Goal: Information Seeking & Learning: Learn about a topic

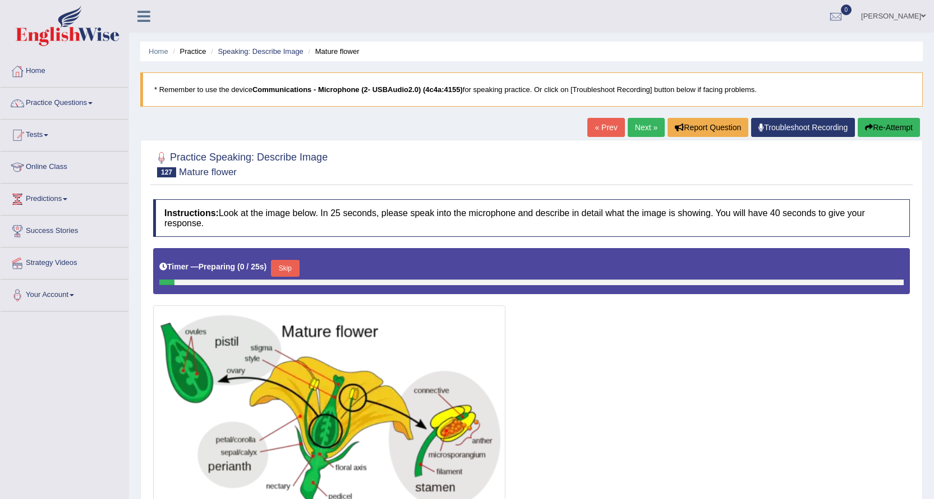
click at [639, 126] on link "Next »" at bounding box center [646, 127] width 37 height 19
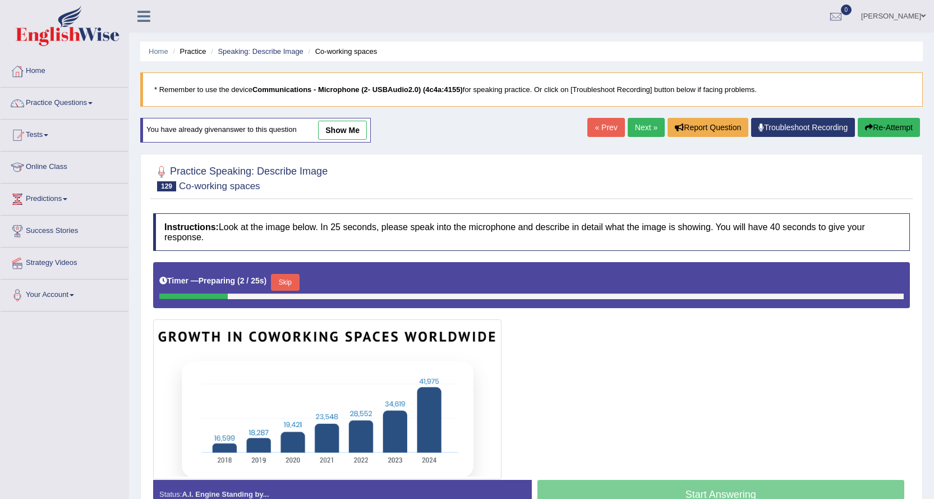
click at [643, 129] on link "Next »" at bounding box center [646, 127] width 37 height 19
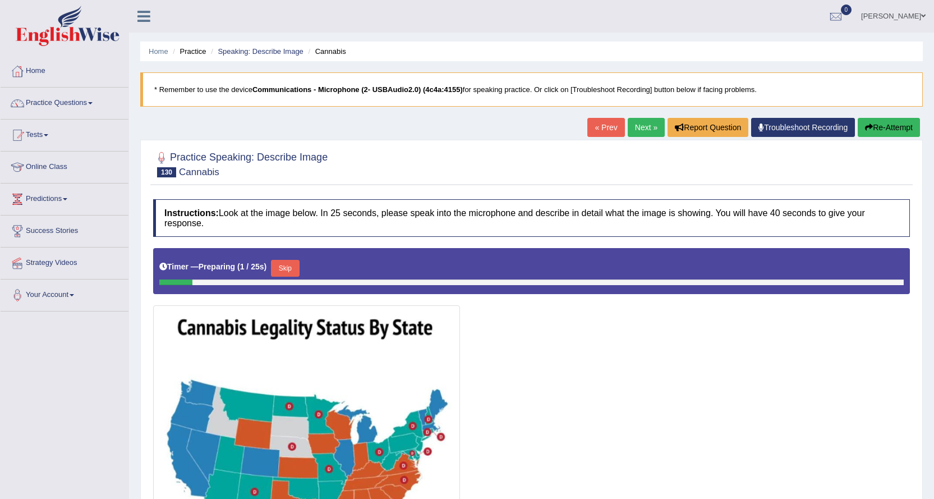
click at [643, 129] on link "Next »" at bounding box center [646, 127] width 37 height 19
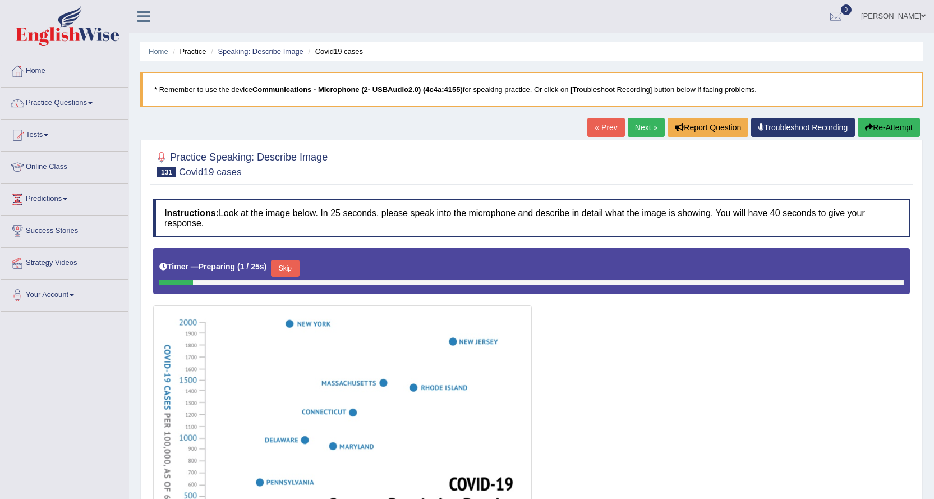
click at [643, 129] on link "Next »" at bounding box center [646, 127] width 37 height 19
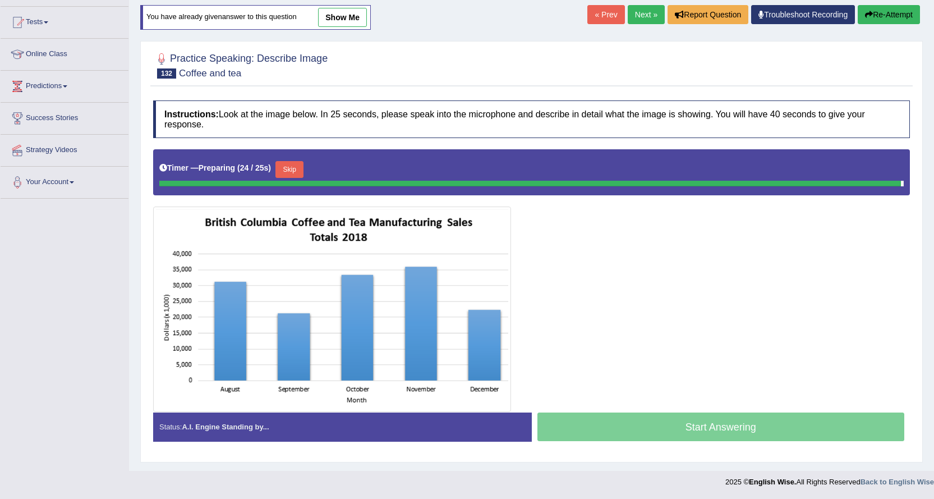
scroll to position [102, 0]
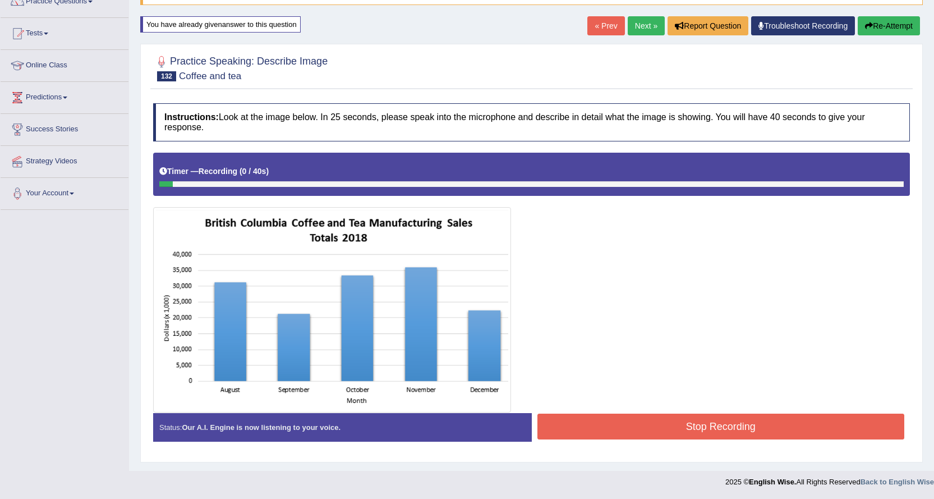
click at [631, 22] on link "Next »" at bounding box center [646, 25] width 37 height 19
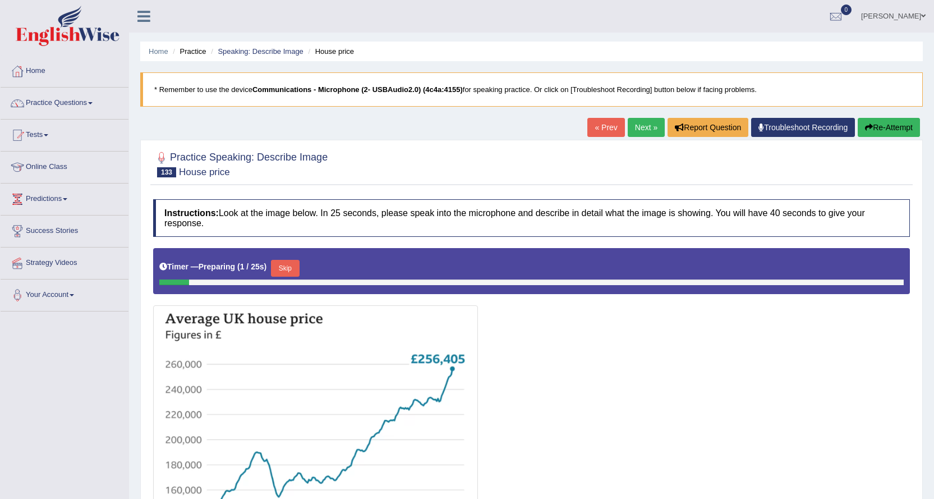
click at [651, 134] on link "Next »" at bounding box center [646, 127] width 37 height 19
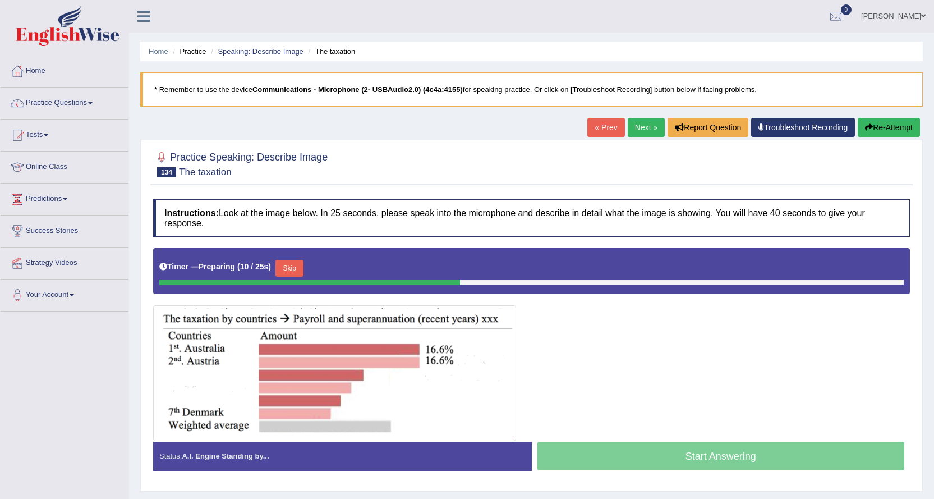
click at [638, 133] on link "Next »" at bounding box center [646, 127] width 37 height 19
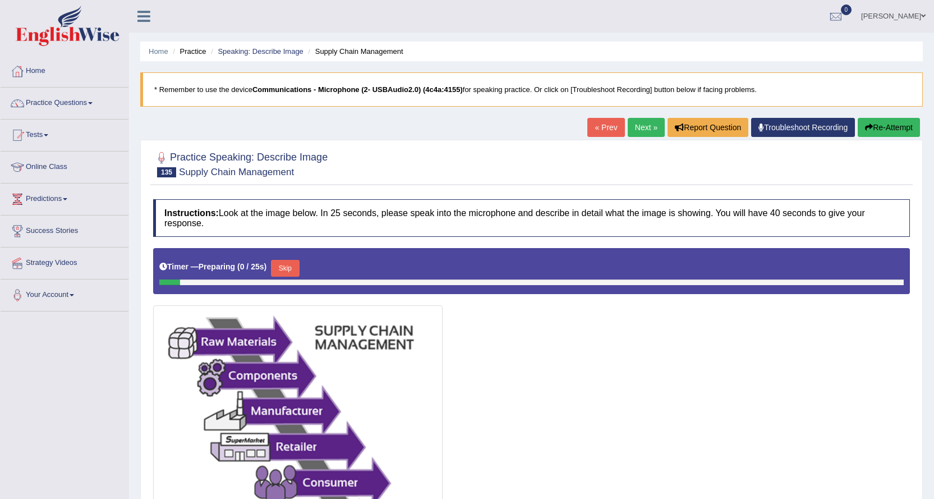
click at [634, 134] on link "Next »" at bounding box center [646, 127] width 37 height 19
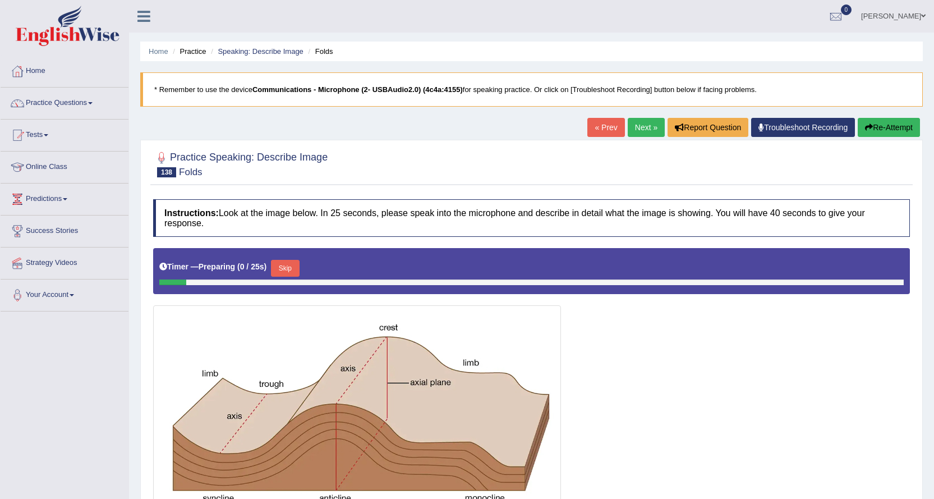
click at [634, 134] on link "Next »" at bounding box center [646, 127] width 37 height 19
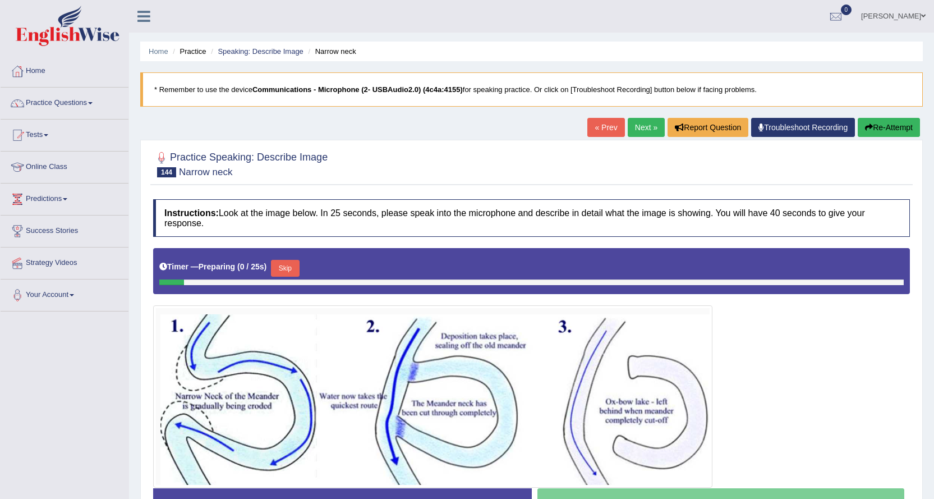
click at [645, 127] on link "Next »" at bounding box center [646, 127] width 37 height 19
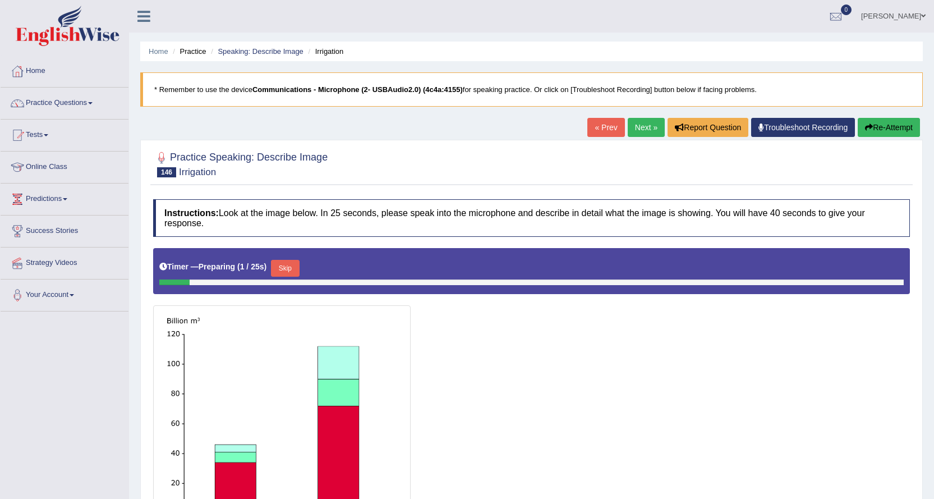
click at [631, 127] on link "Next »" at bounding box center [646, 127] width 37 height 19
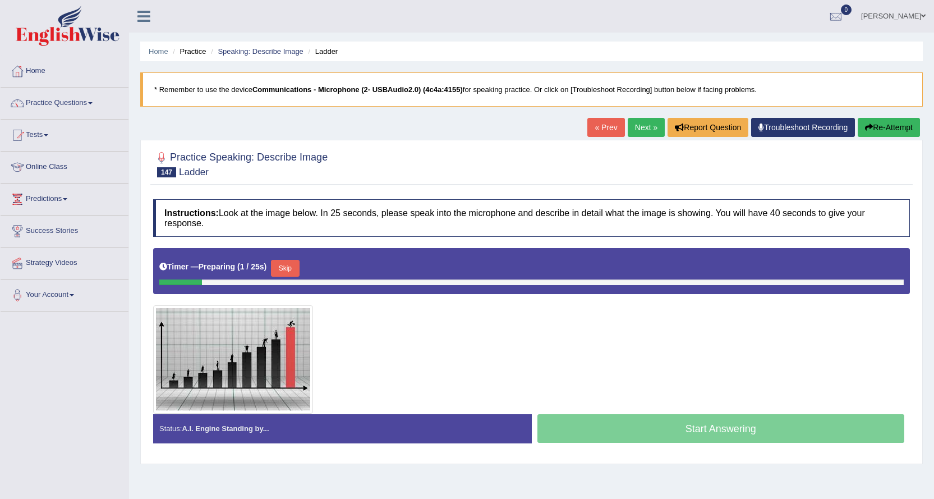
click at [644, 122] on link "Next »" at bounding box center [646, 127] width 37 height 19
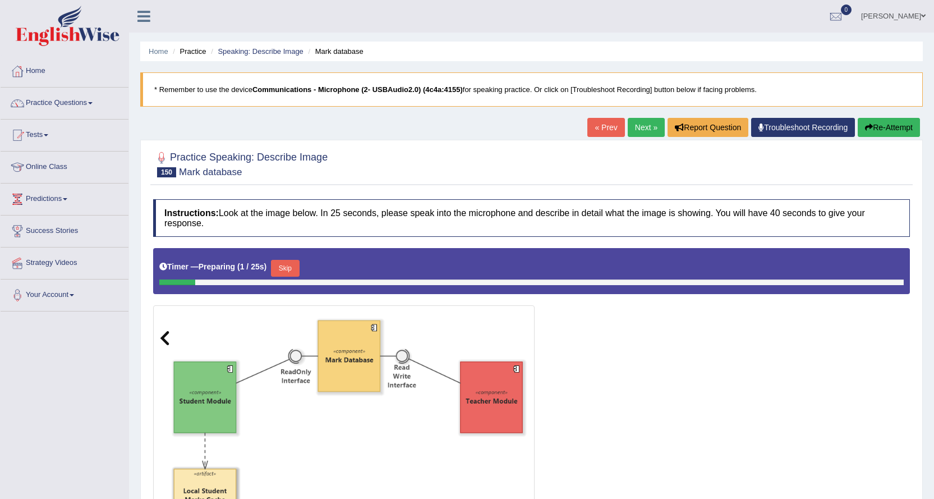
click at [647, 120] on link "Next »" at bounding box center [646, 127] width 37 height 19
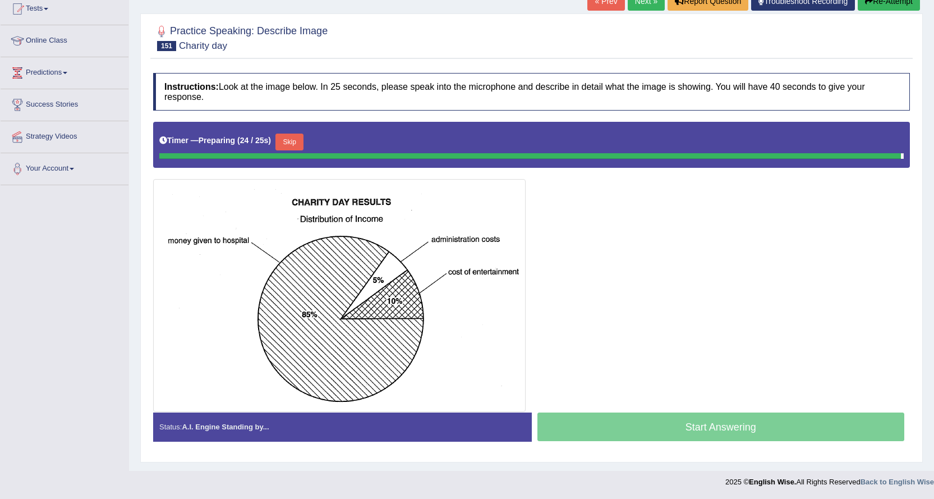
scroll to position [123, 0]
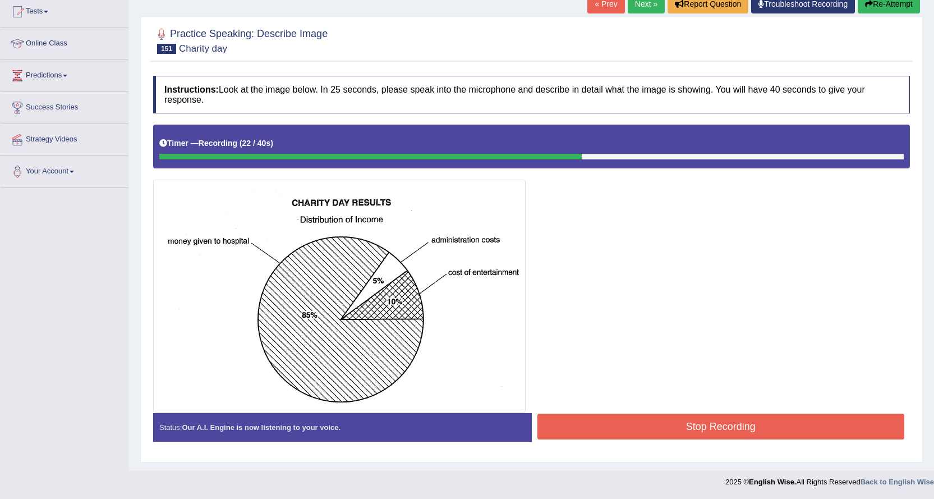
click at [672, 439] on button "Stop Recording" at bounding box center [722, 427] width 368 height 26
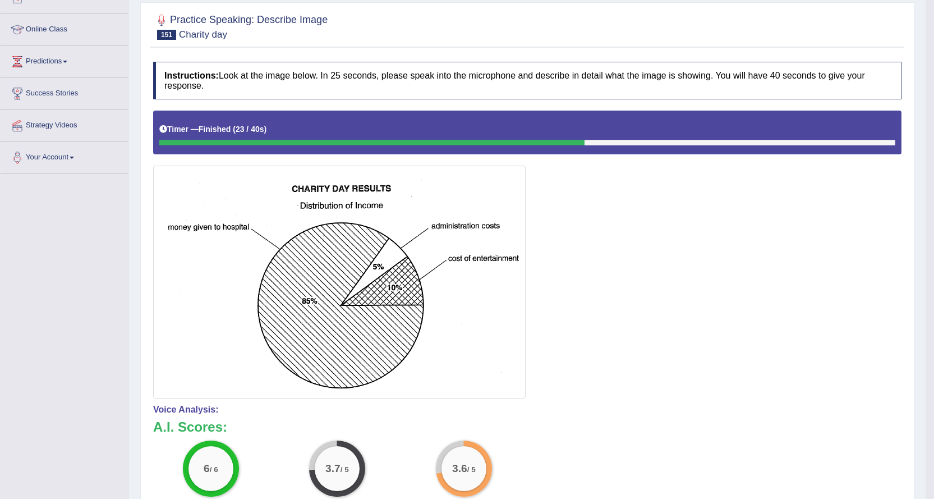
scroll to position [67, 0]
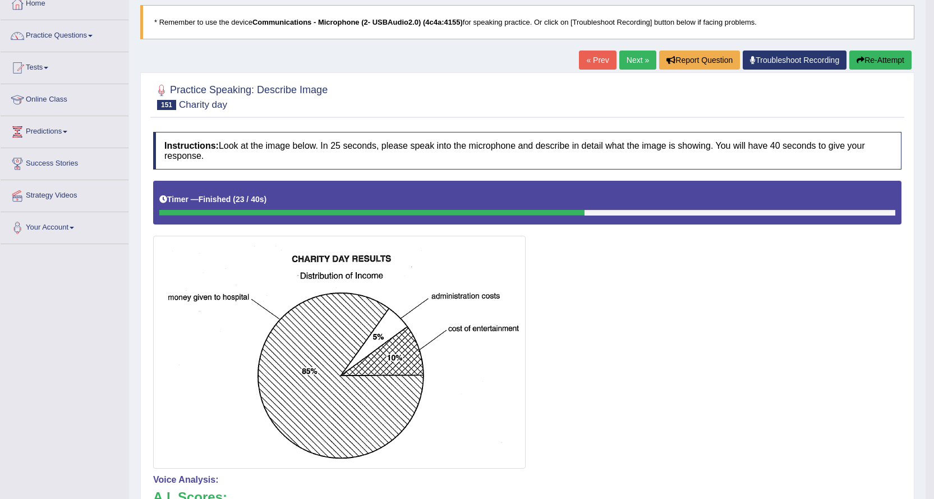
click at [641, 62] on link "Next »" at bounding box center [638, 60] width 37 height 19
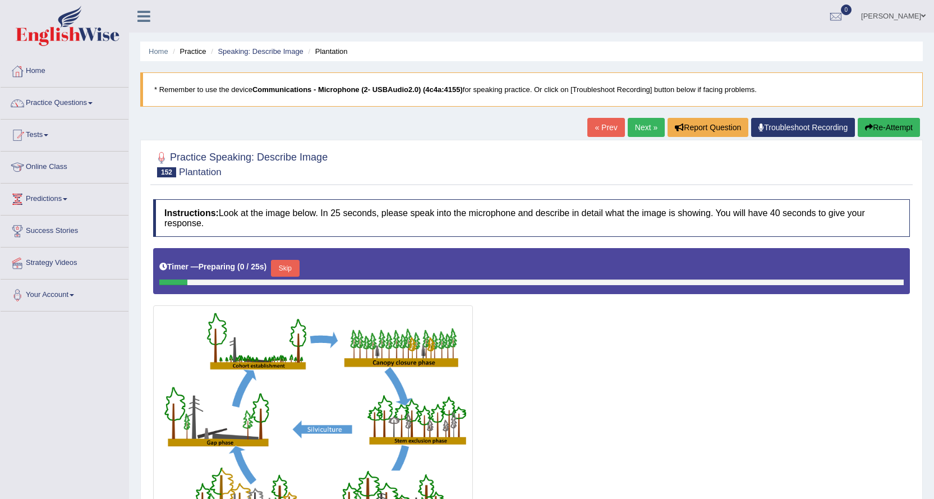
click at [645, 129] on link "Next »" at bounding box center [646, 127] width 37 height 19
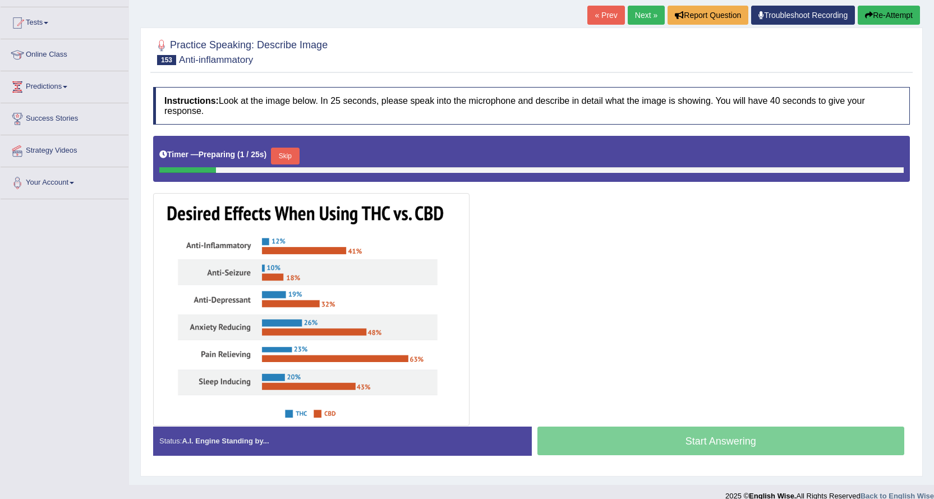
click at [634, 12] on link "Next »" at bounding box center [646, 15] width 37 height 19
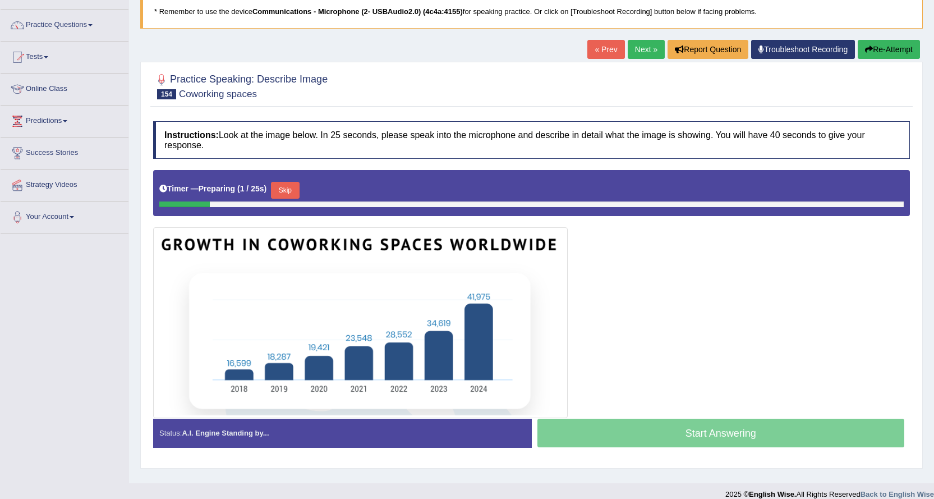
scroll to position [90, 0]
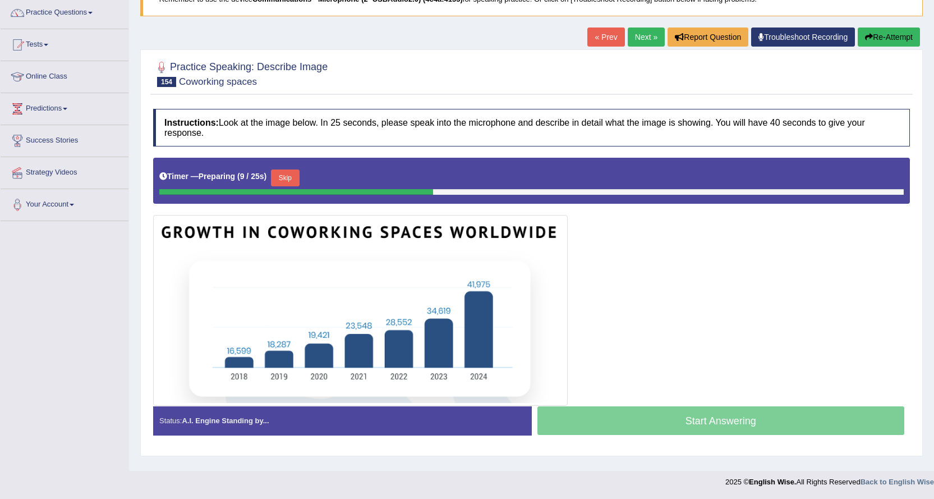
click at [648, 42] on link "Next »" at bounding box center [646, 37] width 37 height 19
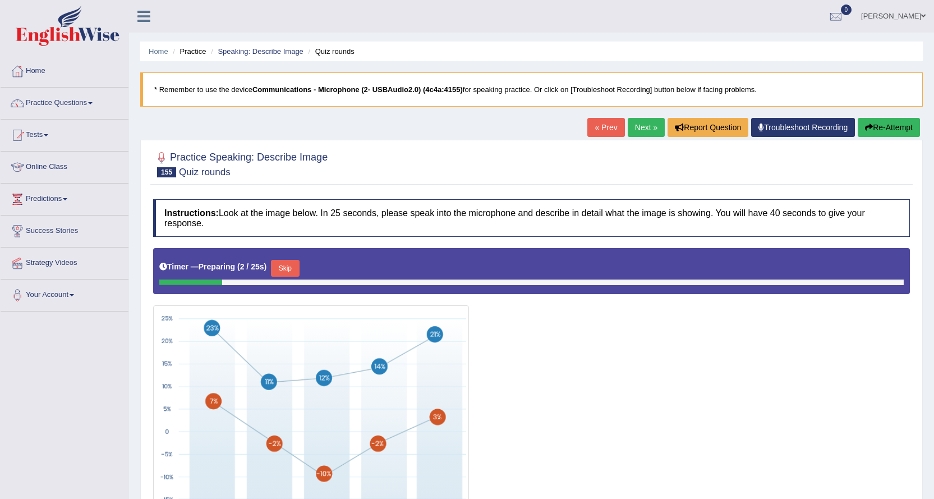
click at [600, 129] on link "« Prev" at bounding box center [606, 127] width 37 height 19
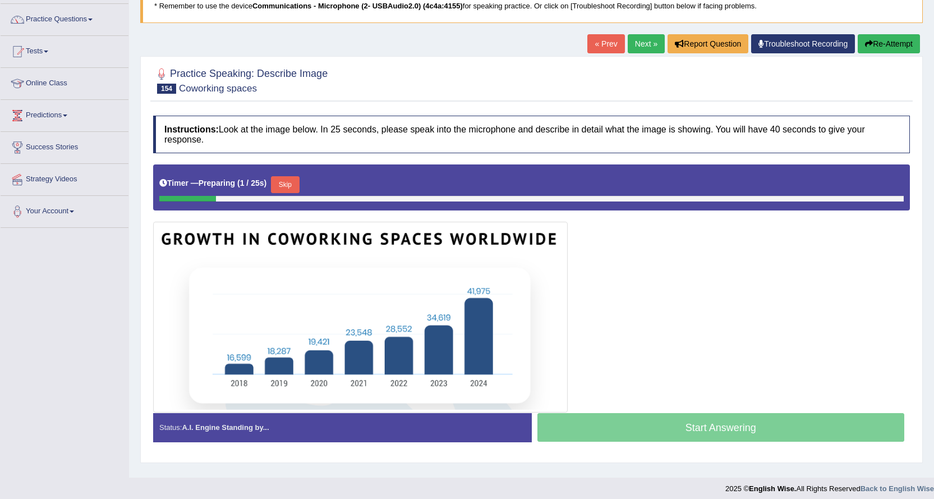
scroll to position [90, 0]
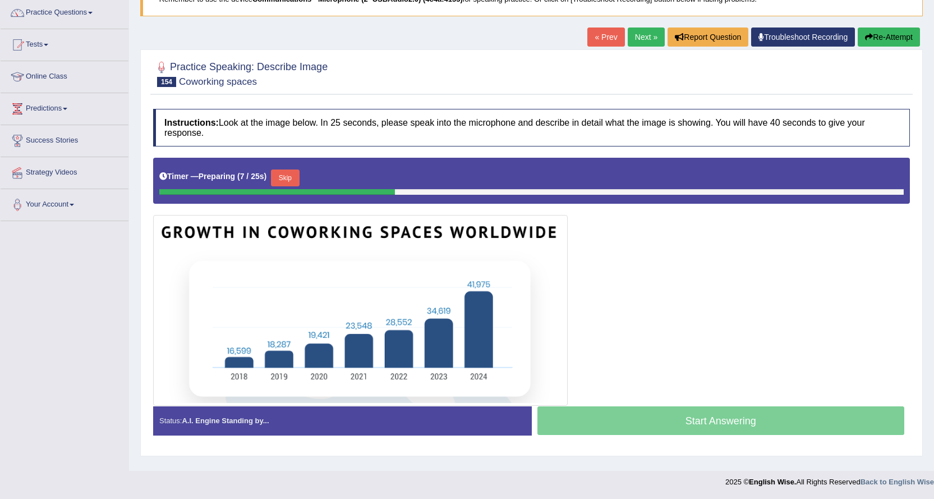
click at [644, 41] on link "Next »" at bounding box center [646, 37] width 37 height 19
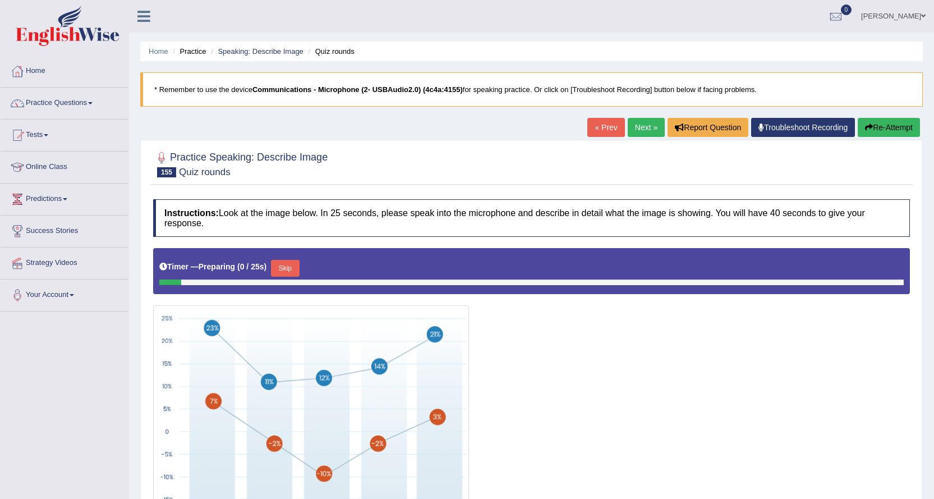
click at [644, 122] on link "Next »" at bounding box center [646, 127] width 37 height 19
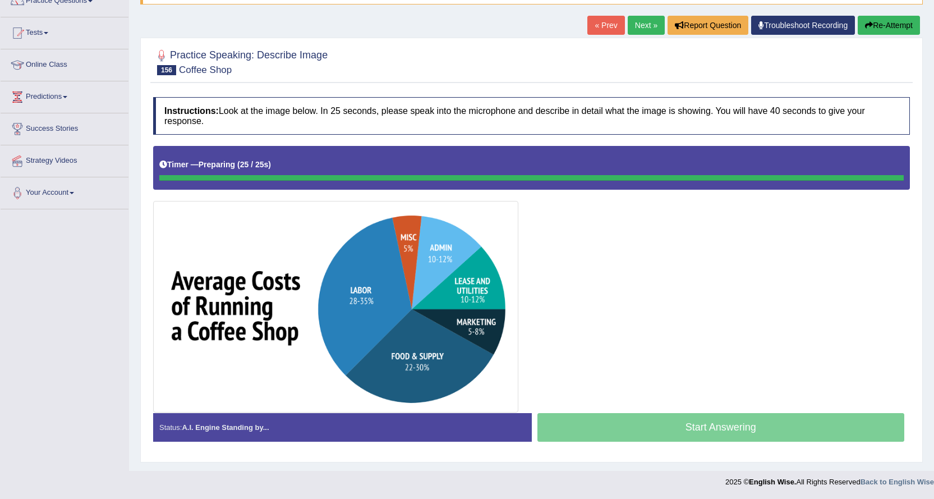
scroll to position [102, 0]
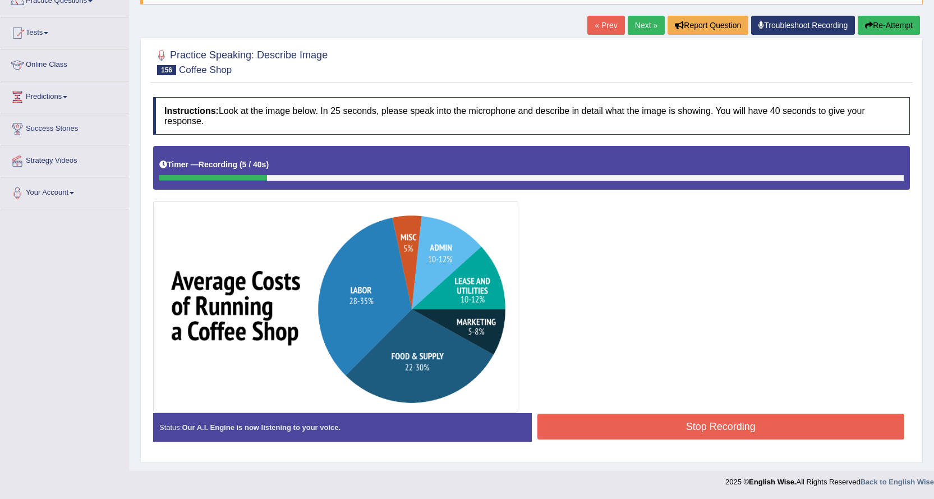
click at [877, 29] on button "Re-Attempt" at bounding box center [889, 25] width 62 height 19
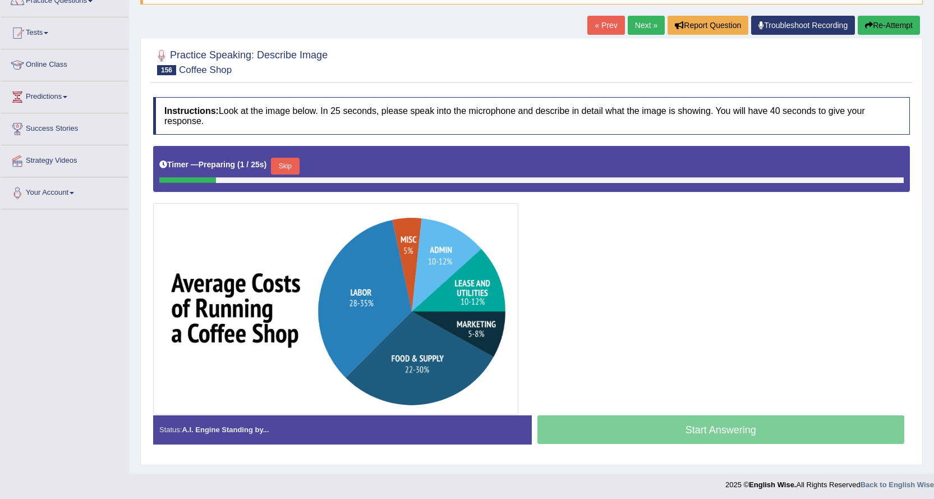
click at [291, 173] on button "Skip" at bounding box center [285, 166] width 28 height 17
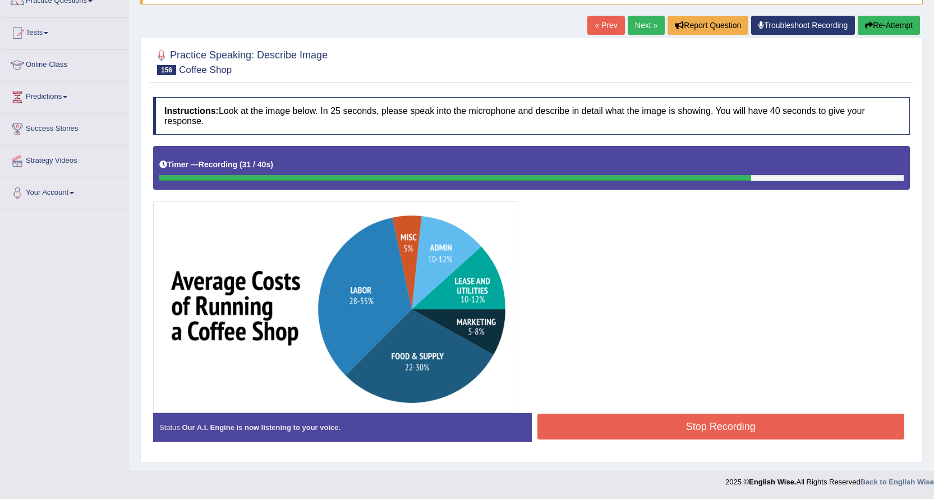
click at [665, 428] on button "Stop Recording" at bounding box center [722, 427] width 368 height 26
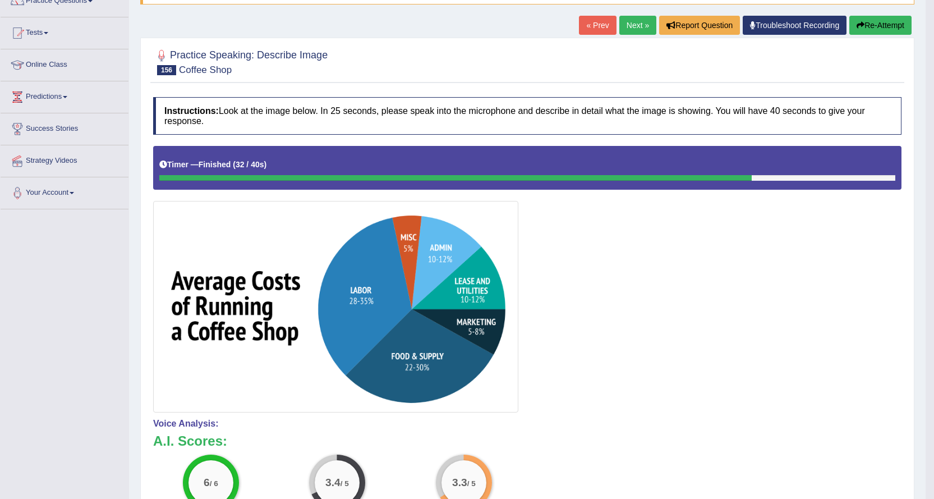
click at [632, 30] on link "Next »" at bounding box center [638, 25] width 37 height 19
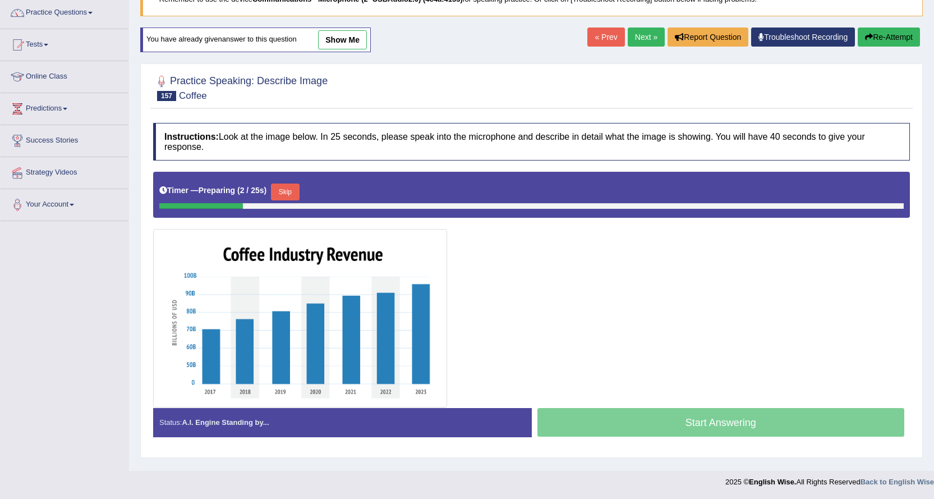
drag, startPoint x: 294, startPoint y: 189, endPoint x: 288, endPoint y: 192, distance: 6.1
click at [290, 191] on button "Skip" at bounding box center [285, 192] width 28 height 17
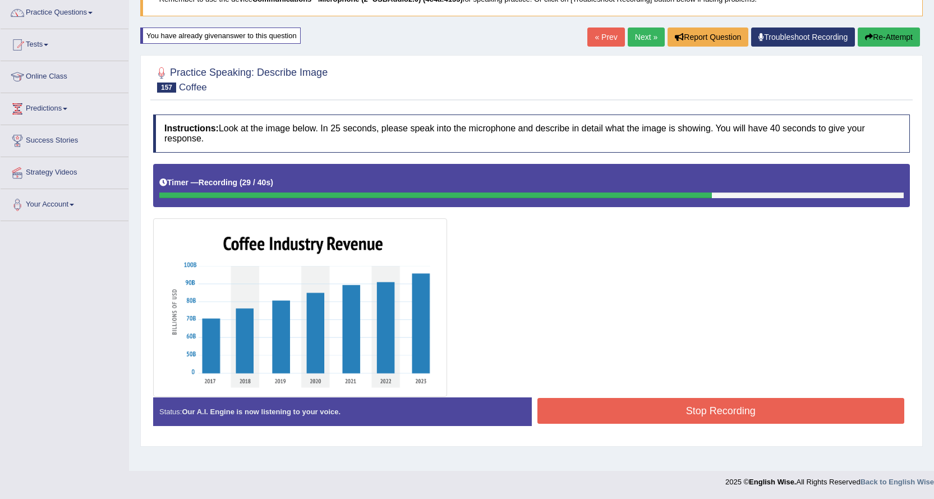
click at [621, 406] on button "Stop Recording" at bounding box center [722, 411] width 368 height 26
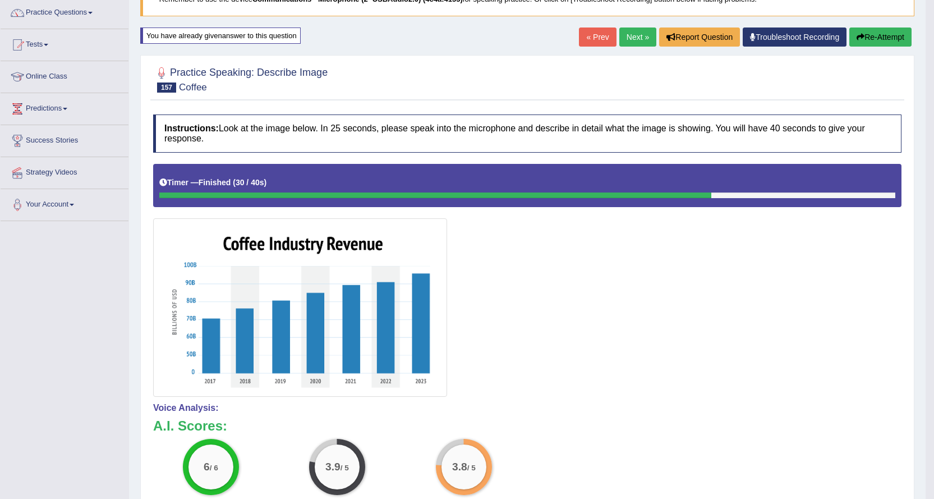
click at [627, 40] on link "Next »" at bounding box center [638, 37] width 37 height 19
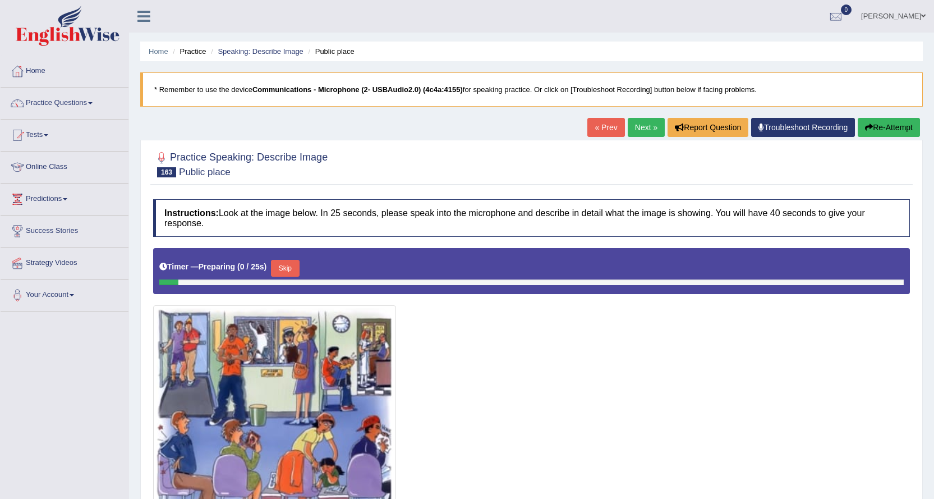
click at [633, 118] on link "Next »" at bounding box center [646, 127] width 37 height 19
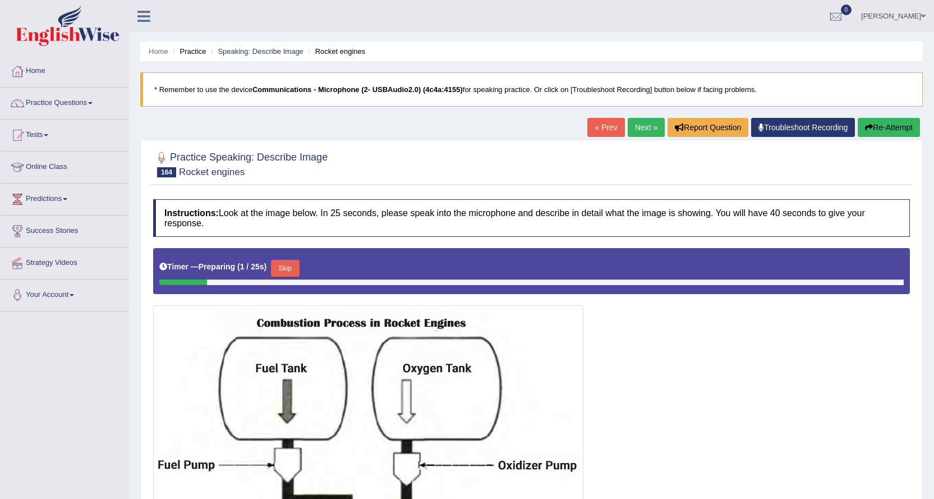
click at [648, 128] on link "Next »" at bounding box center [646, 127] width 37 height 19
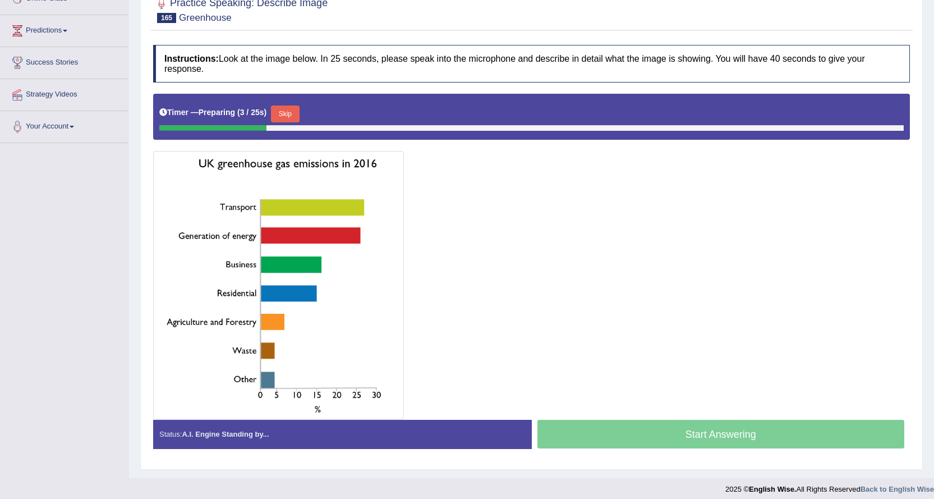
scroll to position [56, 0]
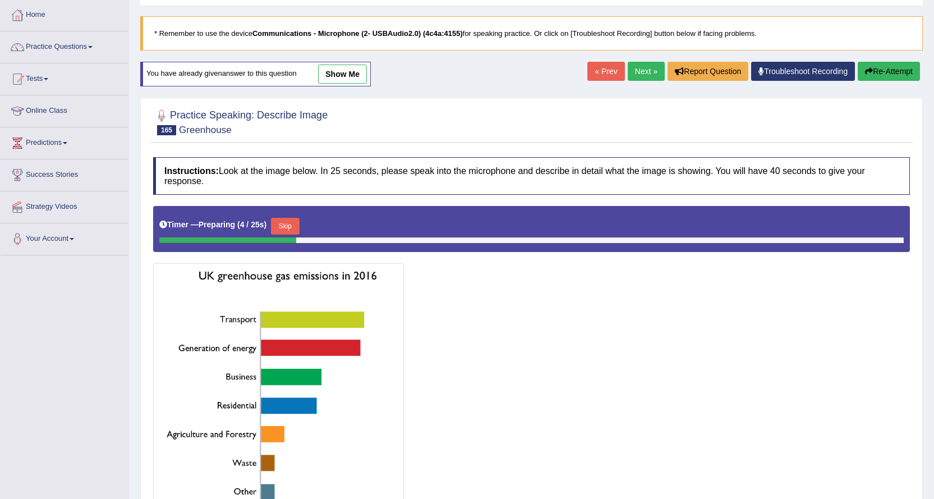
click at [650, 75] on link "Next »" at bounding box center [646, 71] width 37 height 19
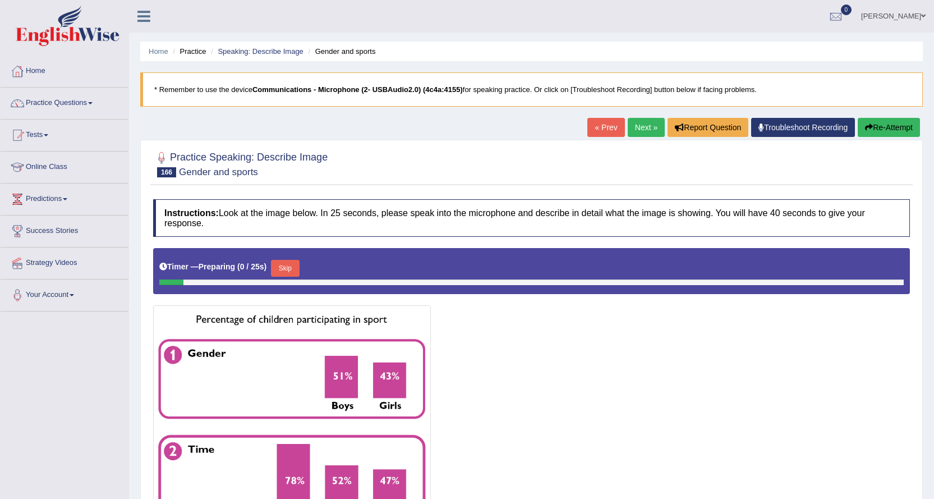
click at [640, 127] on link "Next »" at bounding box center [646, 127] width 37 height 19
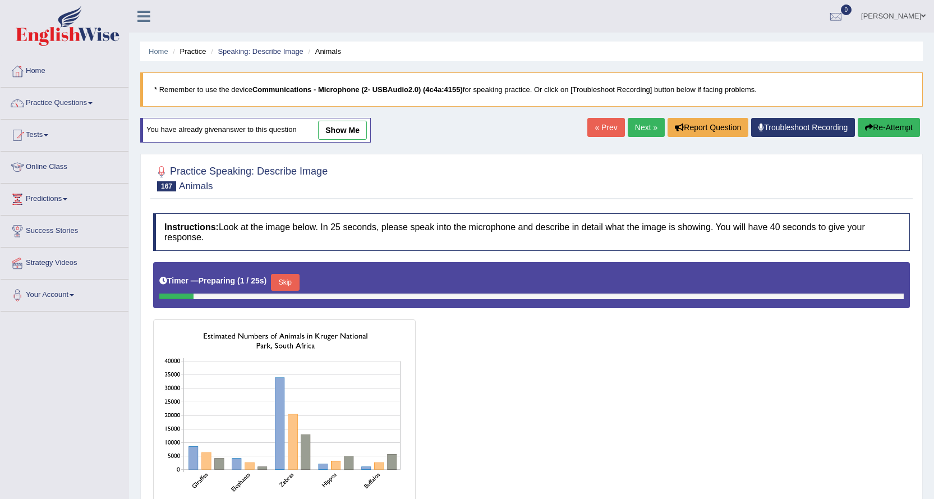
click at [639, 128] on link "Next »" at bounding box center [646, 127] width 37 height 19
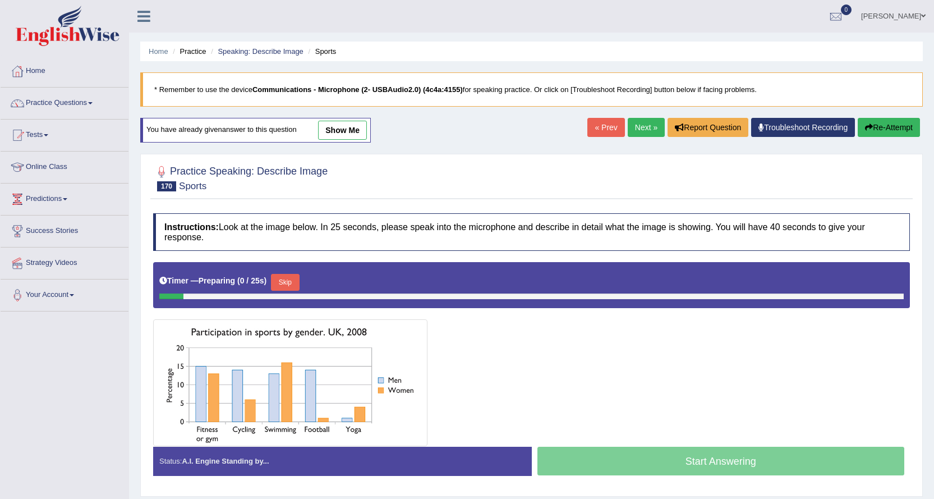
click at [639, 128] on link "Next »" at bounding box center [646, 127] width 37 height 19
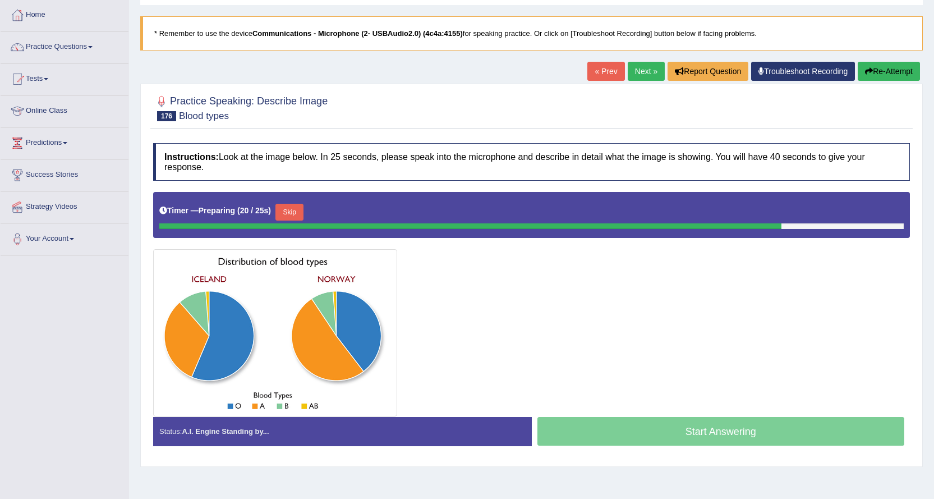
click at [294, 216] on button "Skip" at bounding box center [290, 212] width 28 height 17
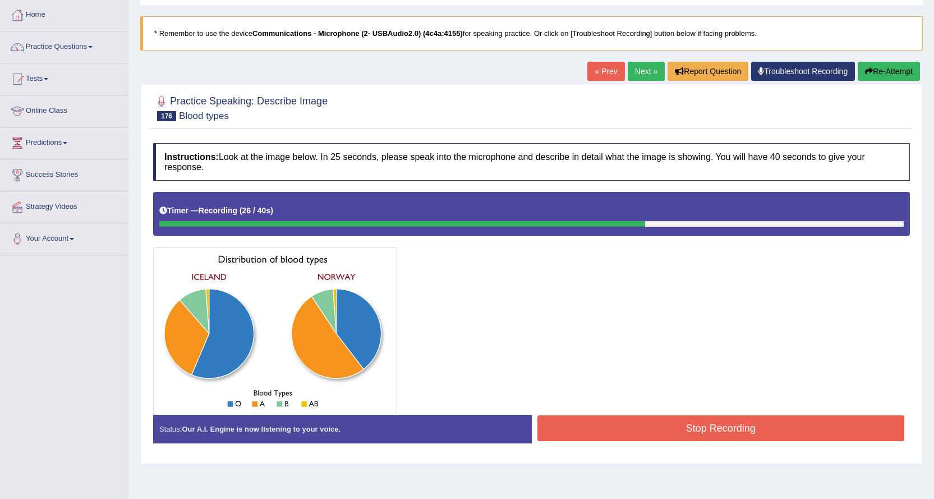
click at [730, 427] on button "Stop Recording" at bounding box center [722, 428] width 368 height 26
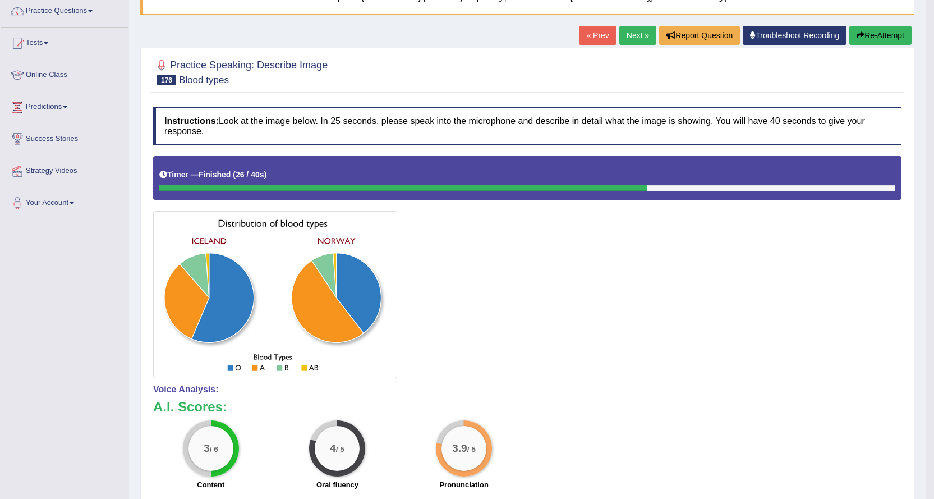
scroll to position [112, 0]
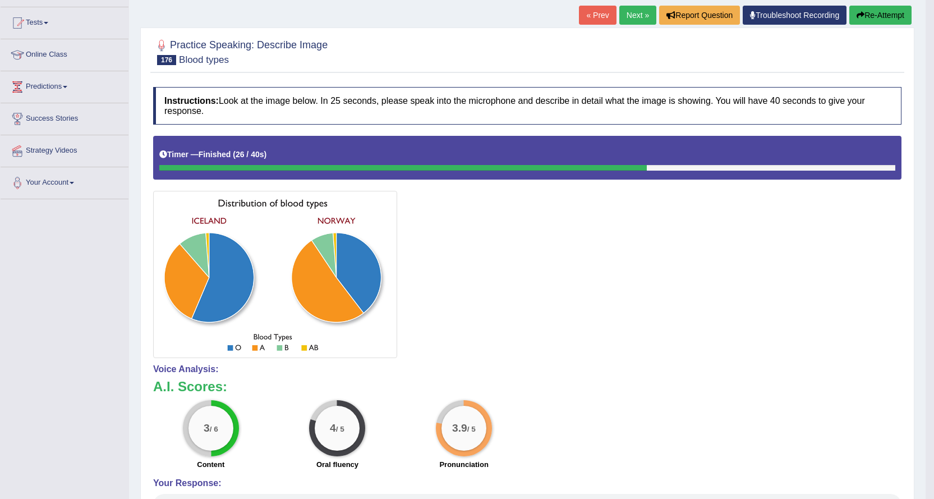
click at [624, 19] on link "Next »" at bounding box center [638, 15] width 37 height 19
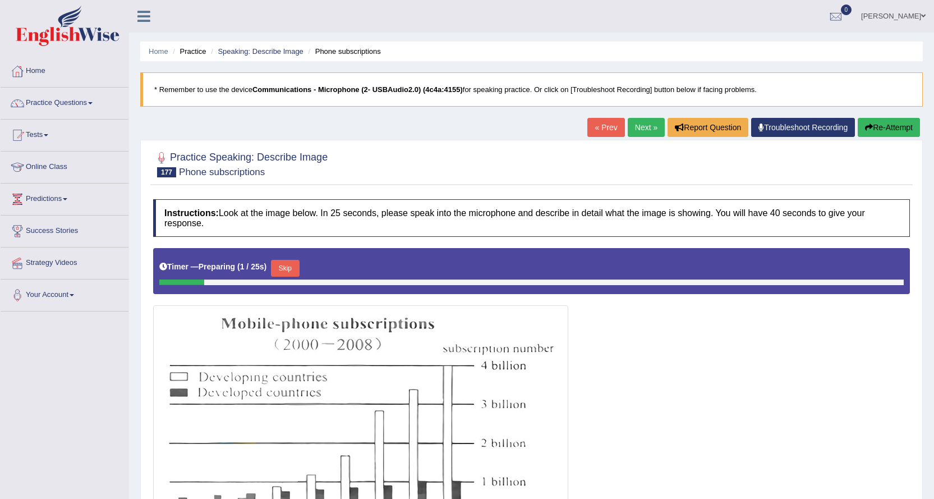
click at [639, 130] on link "Next »" at bounding box center [646, 127] width 37 height 19
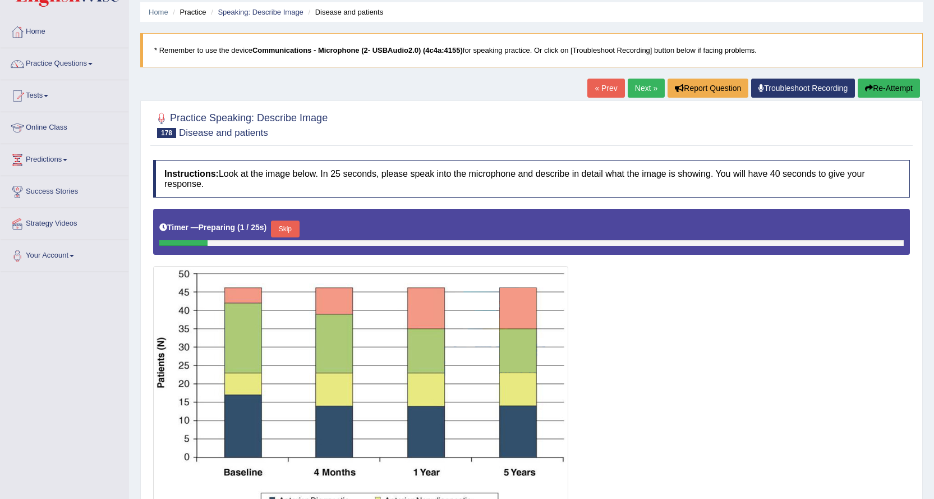
click at [648, 81] on link "Next »" at bounding box center [646, 88] width 37 height 19
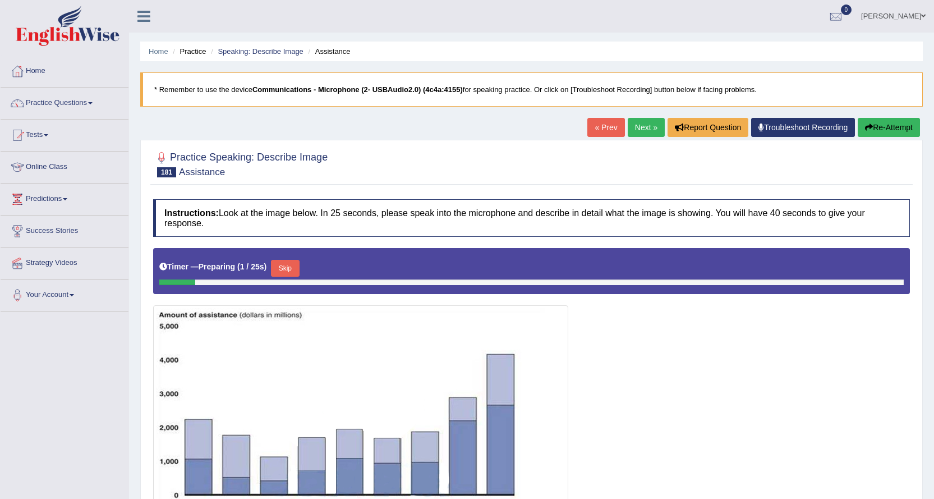
click at [653, 118] on link "Next »" at bounding box center [646, 127] width 37 height 19
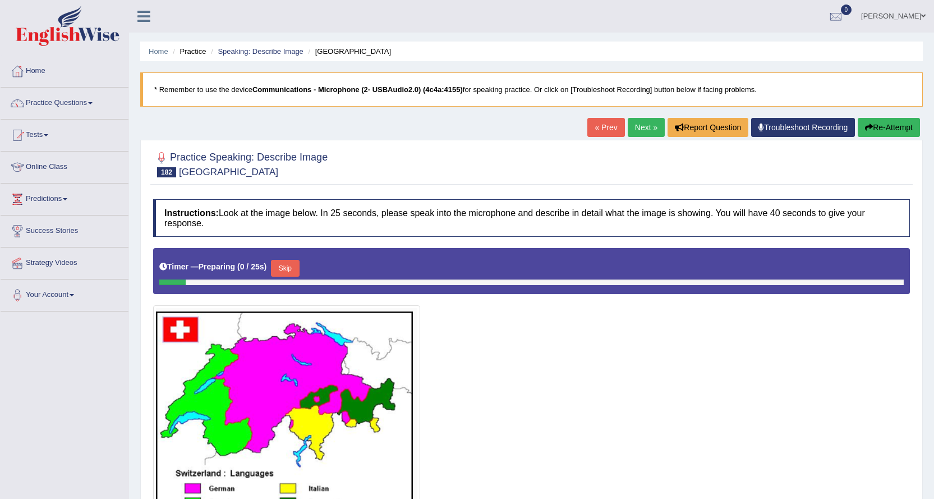
click at [639, 118] on link "Next »" at bounding box center [646, 127] width 37 height 19
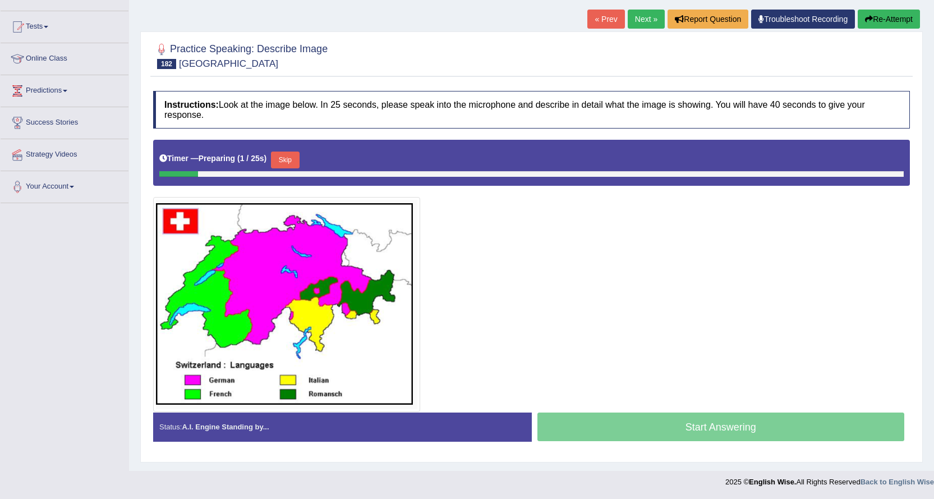
scroll to position [108, 0]
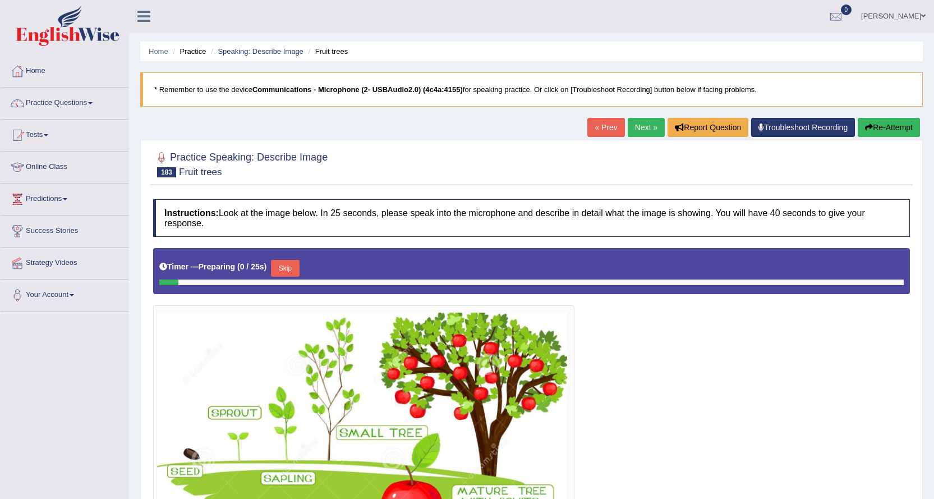
click at [628, 126] on link "Next »" at bounding box center [646, 127] width 37 height 19
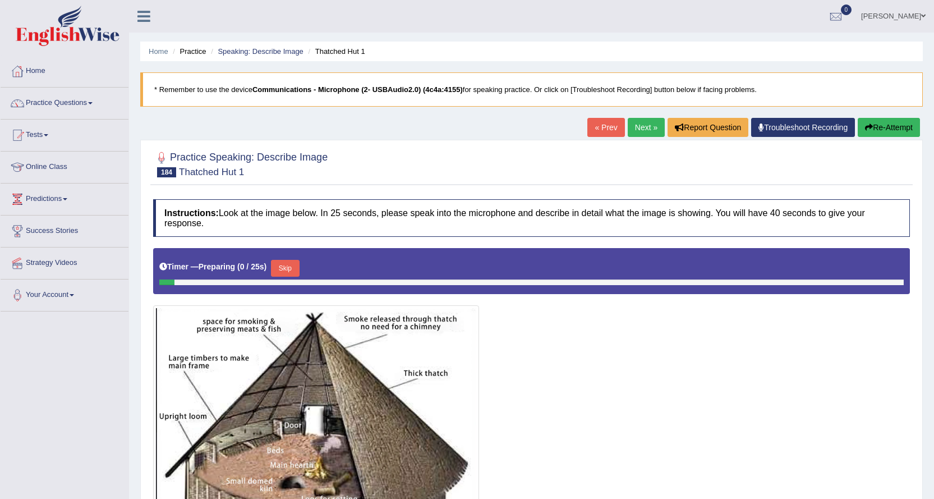
click at [628, 131] on link "Next »" at bounding box center [646, 127] width 37 height 19
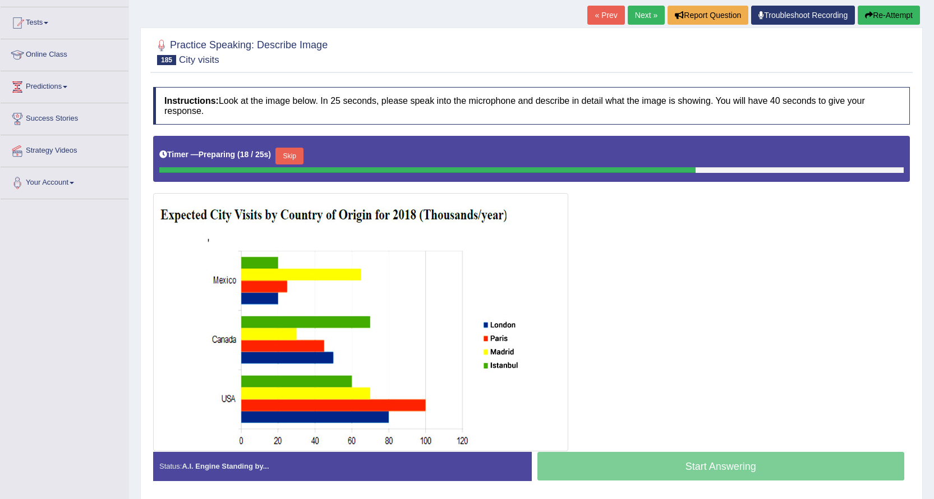
click at [654, 6] on link "Next »" at bounding box center [646, 15] width 37 height 19
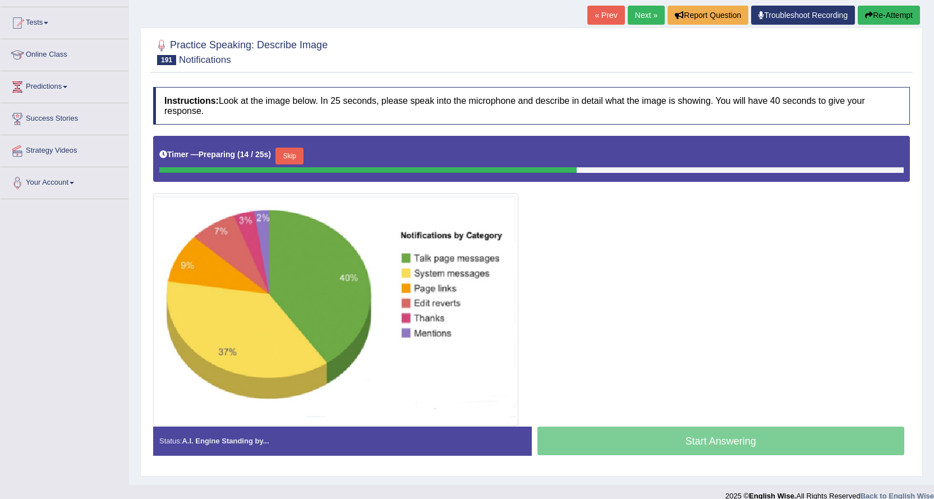
click at [303, 164] on button "Skip" at bounding box center [290, 156] width 28 height 17
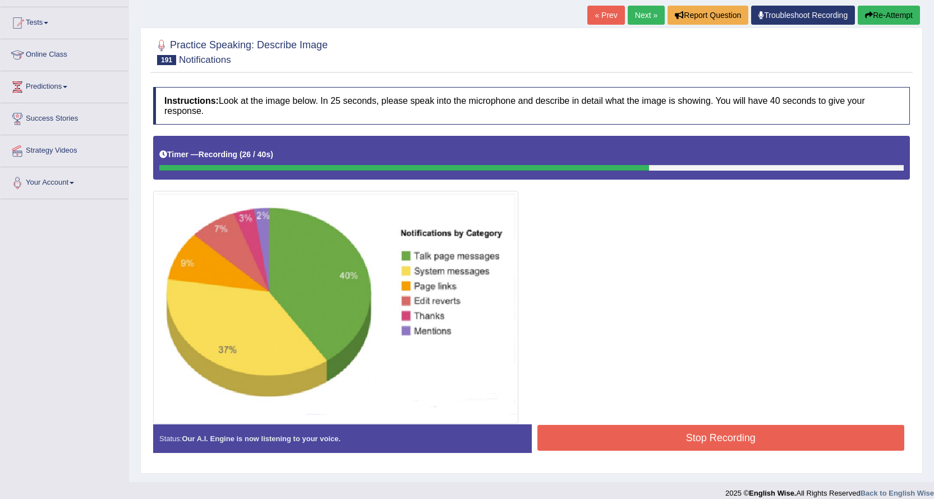
click at [902, 19] on button "Re-Attempt" at bounding box center [889, 15] width 62 height 19
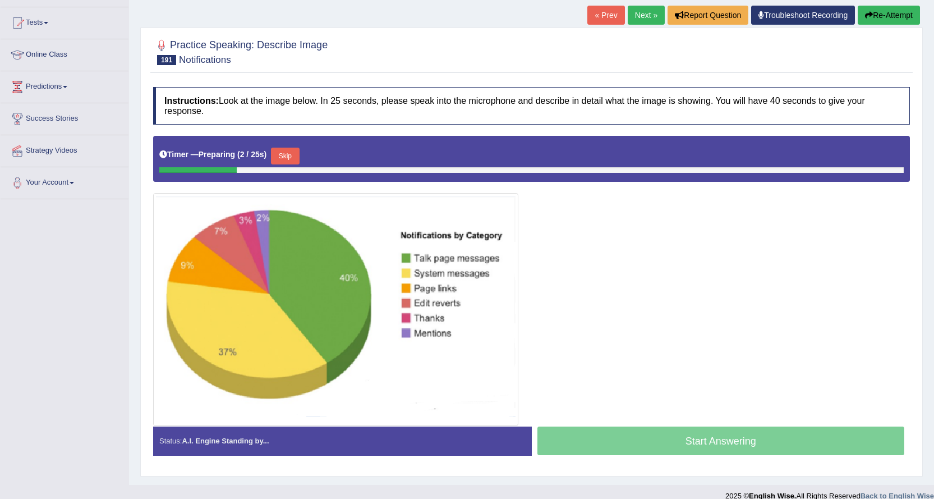
click at [296, 150] on button "Skip" at bounding box center [285, 156] width 28 height 17
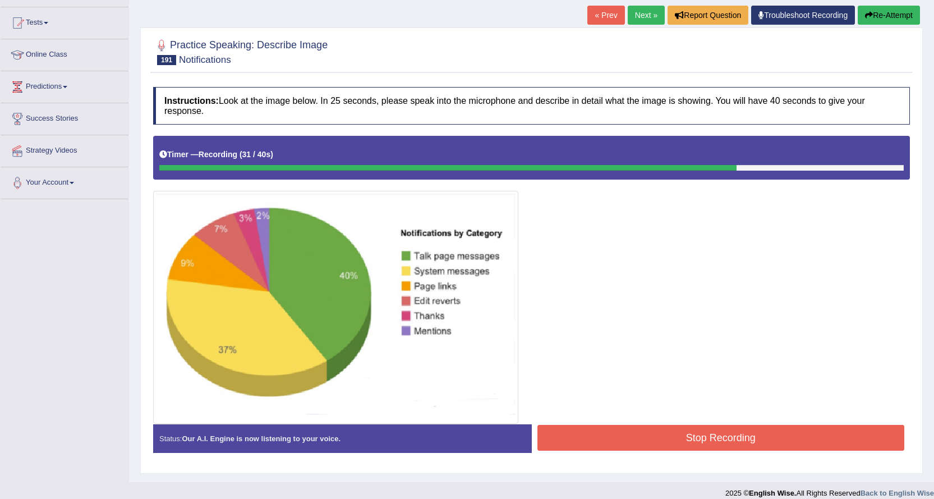
click at [700, 443] on button "Stop Recording" at bounding box center [722, 438] width 368 height 26
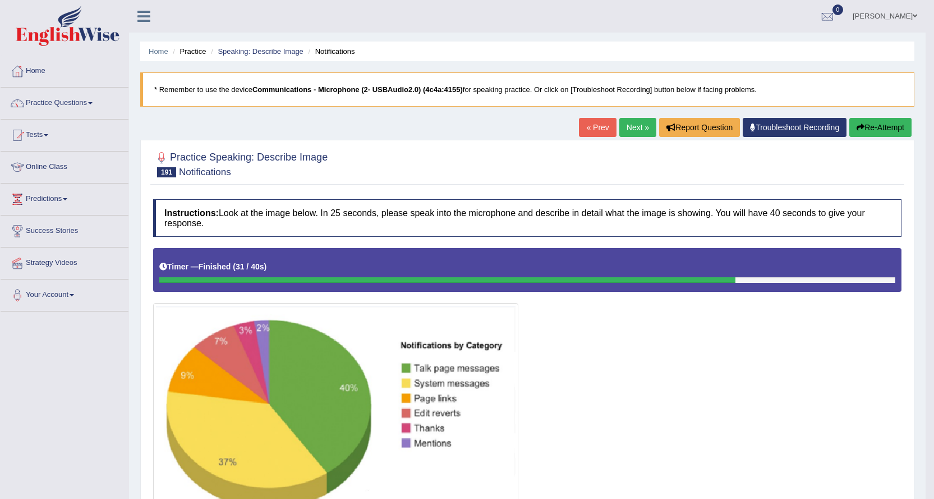
click at [635, 130] on link "Next »" at bounding box center [638, 127] width 37 height 19
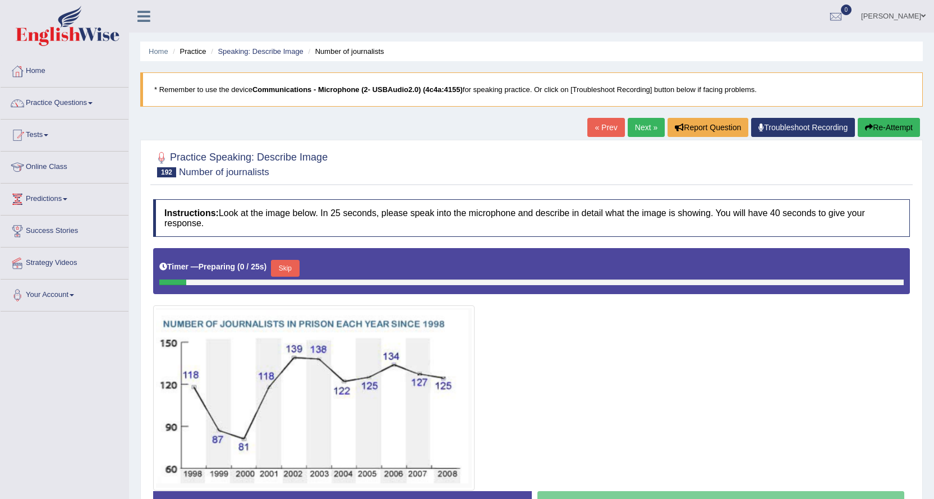
click at [649, 121] on link "Next »" at bounding box center [646, 127] width 37 height 19
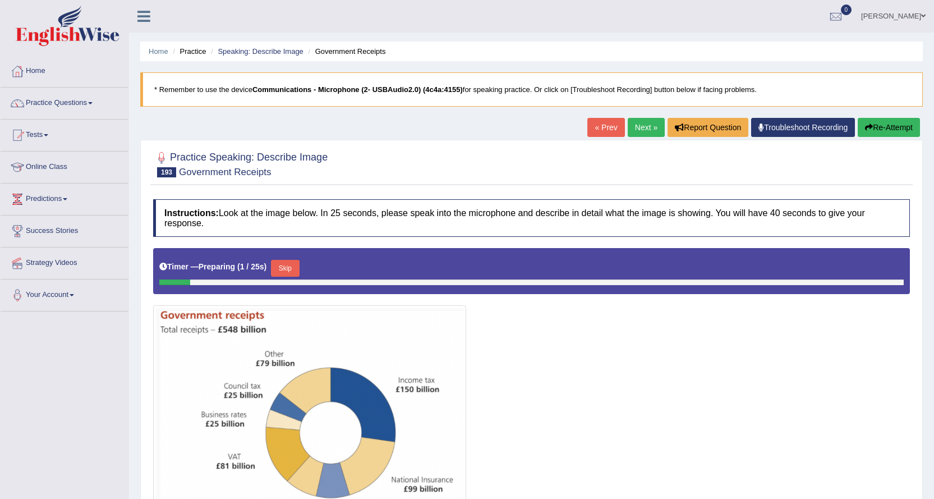
click at [640, 128] on link "Next »" at bounding box center [646, 127] width 37 height 19
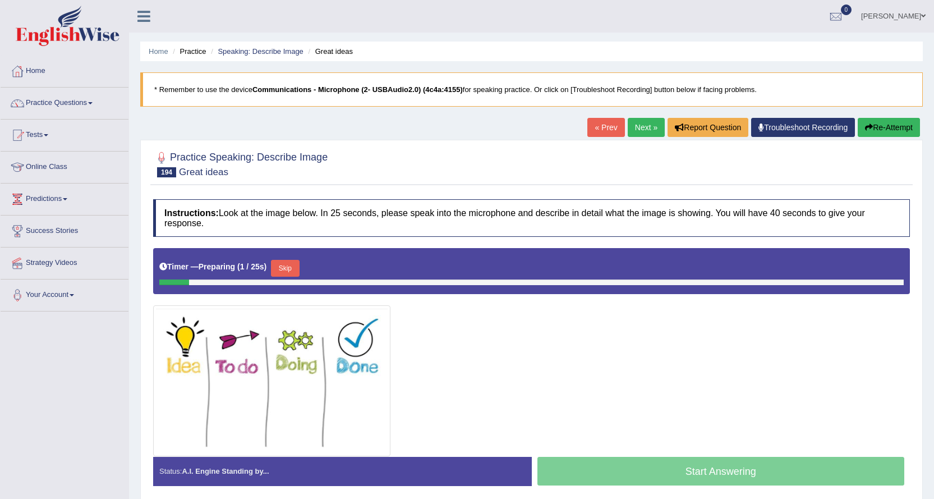
click at [638, 130] on link "Next »" at bounding box center [646, 127] width 37 height 19
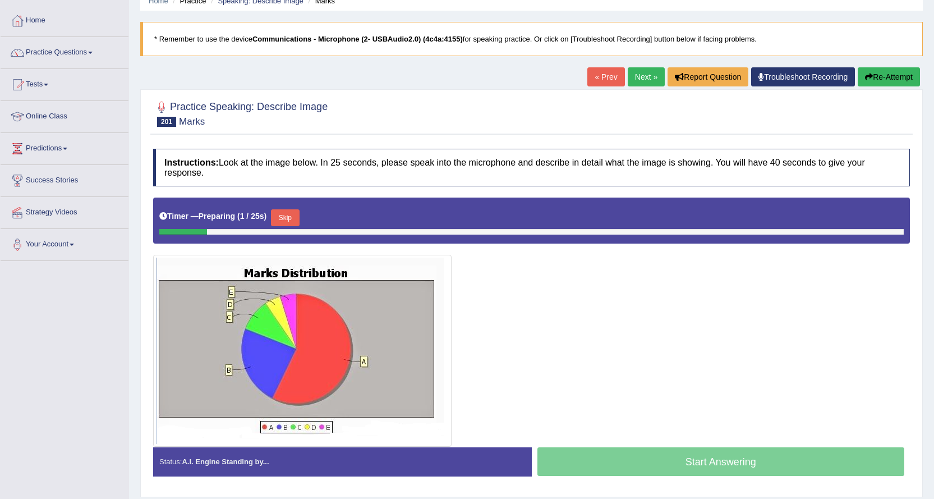
scroll to position [90, 0]
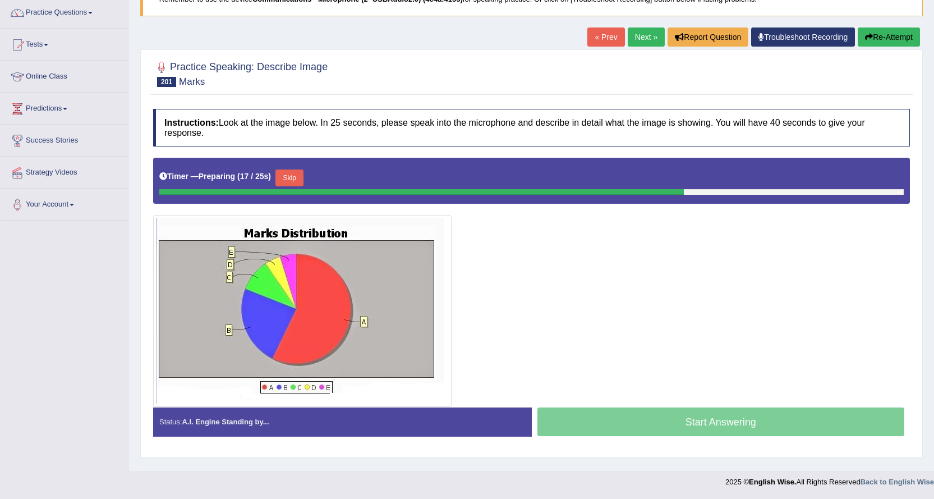
click at [648, 38] on link "Next »" at bounding box center [646, 37] width 37 height 19
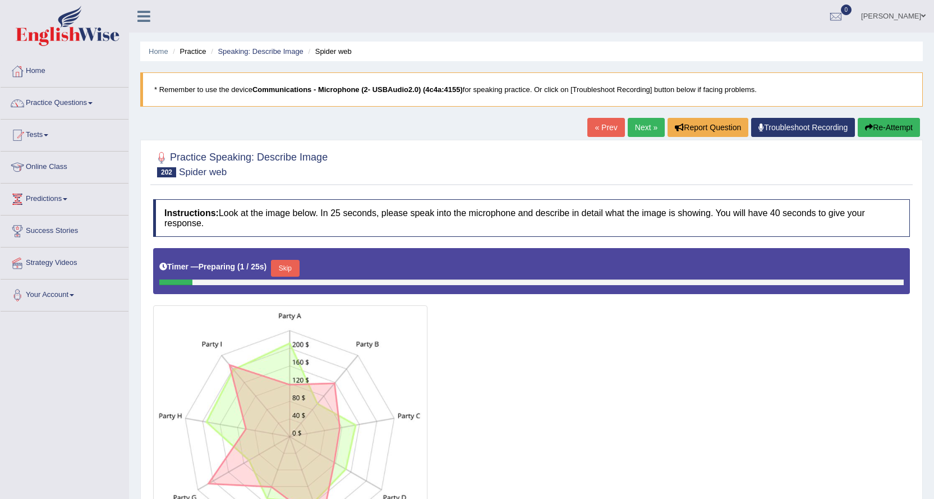
click at [639, 132] on link "Next »" at bounding box center [646, 127] width 37 height 19
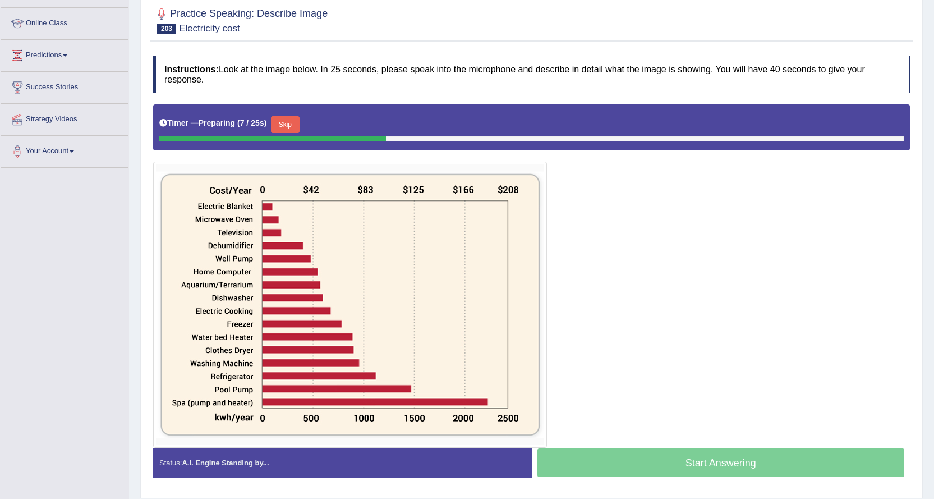
scroll to position [123, 0]
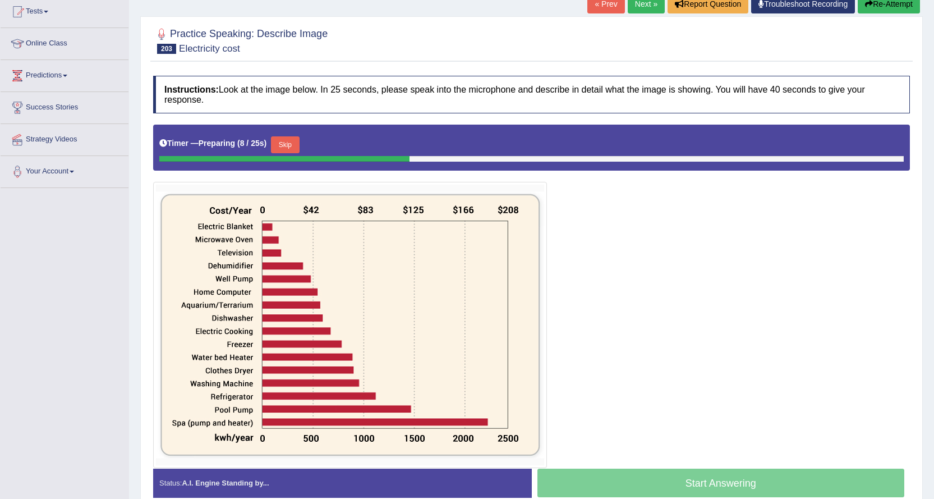
click at [640, 10] on link "Next »" at bounding box center [646, 3] width 37 height 19
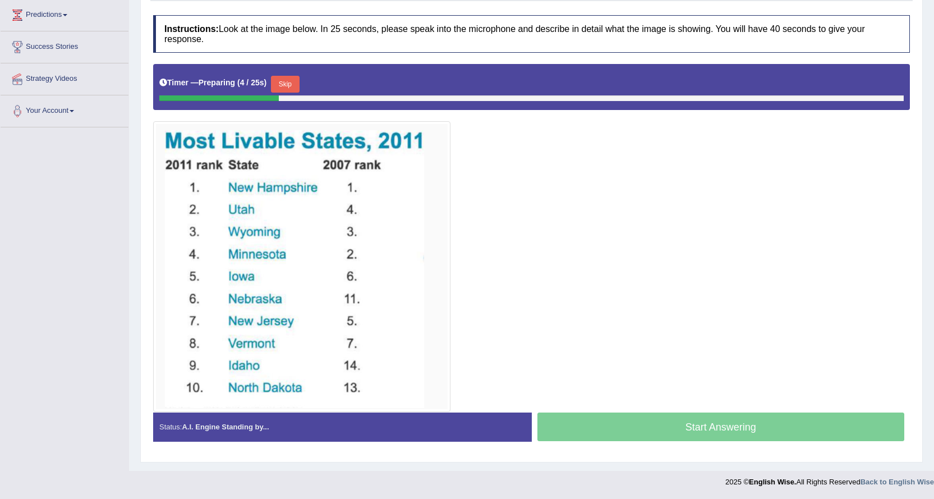
scroll to position [72, 0]
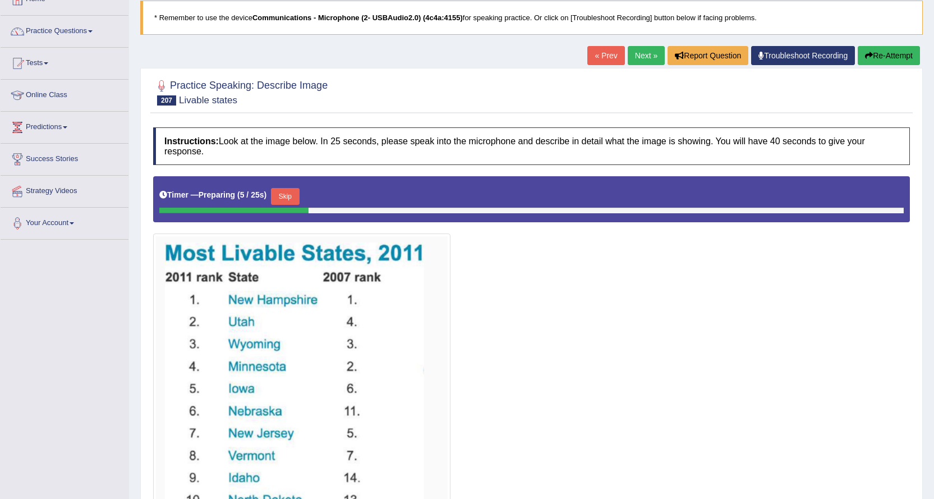
click at [639, 52] on link "Next »" at bounding box center [646, 55] width 37 height 19
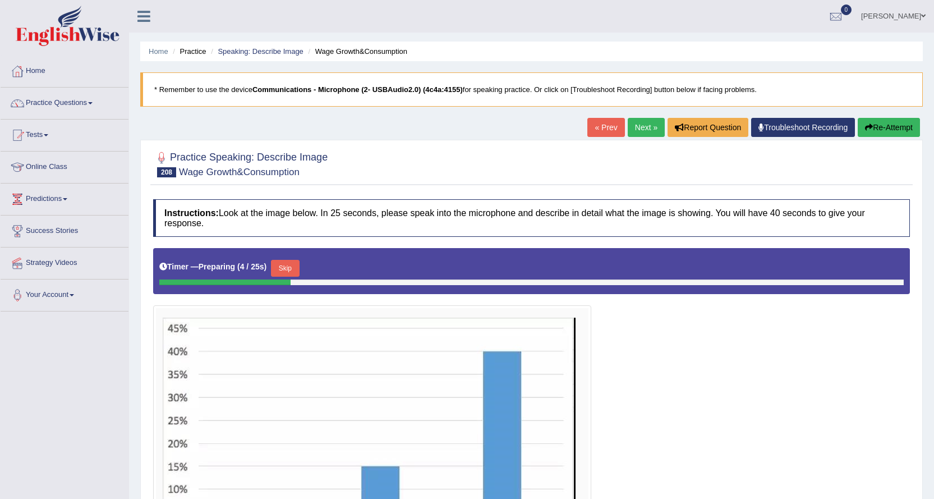
click at [634, 133] on link "Next »" at bounding box center [646, 127] width 37 height 19
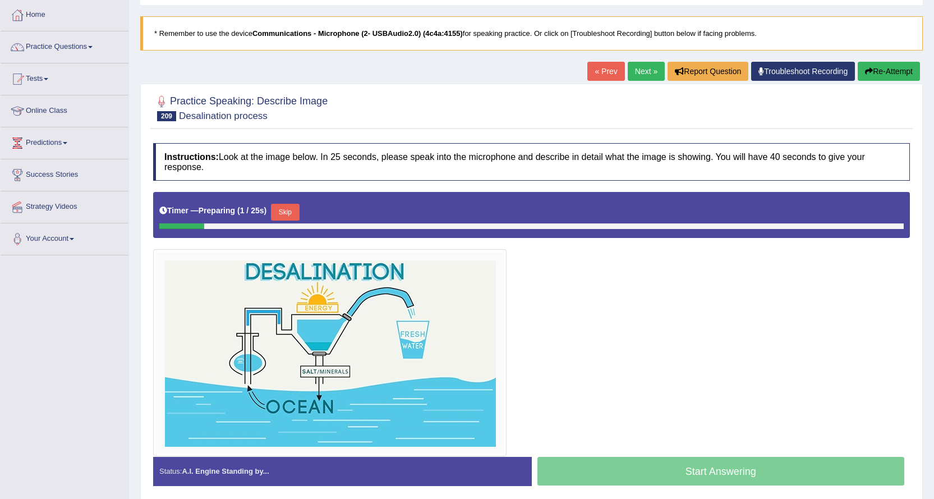
click at [629, 70] on link "Next »" at bounding box center [646, 71] width 37 height 19
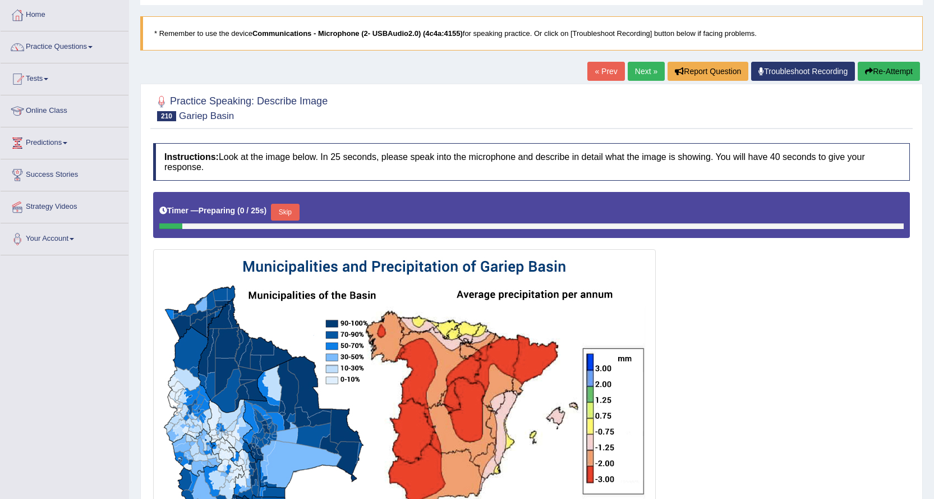
click at [643, 76] on link "Next »" at bounding box center [646, 71] width 37 height 19
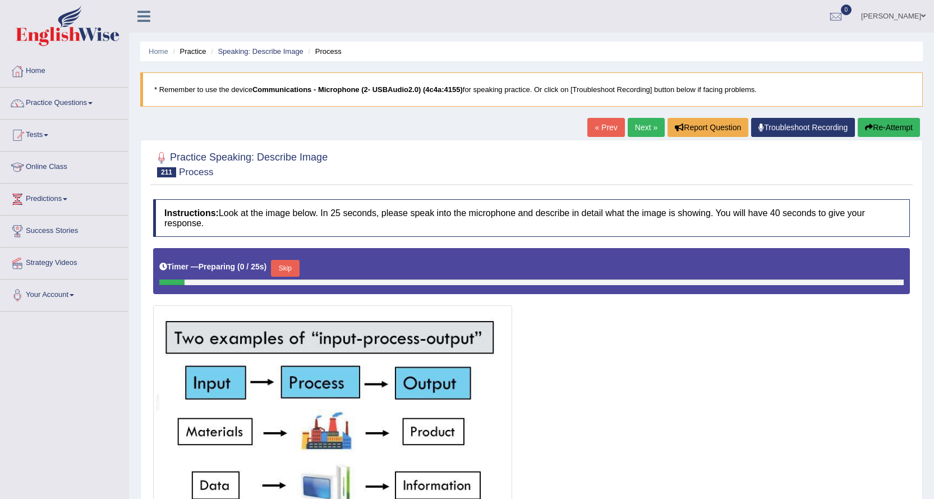
click at [635, 122] on link "Next »" at bounding box center [646, 127] width 37 height 19
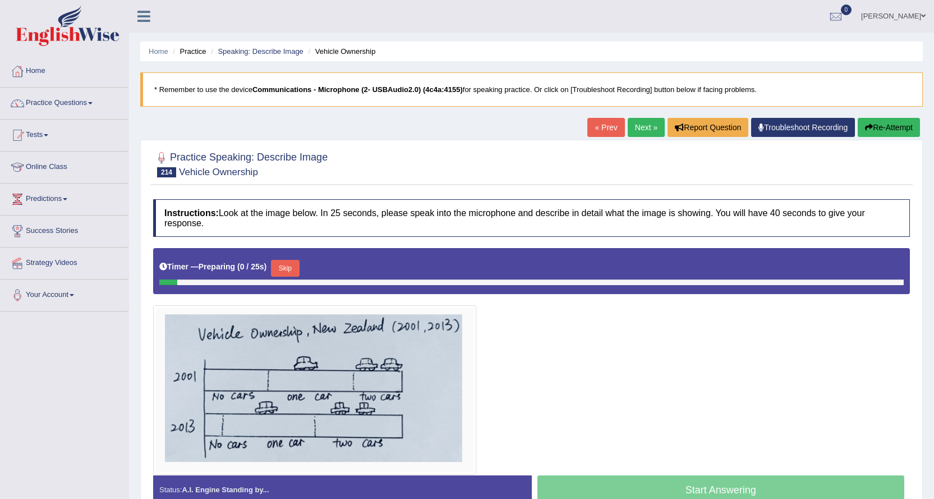
click at [637, 127] on link "Next »" at bounding box center [646, 127] width 37 height 19
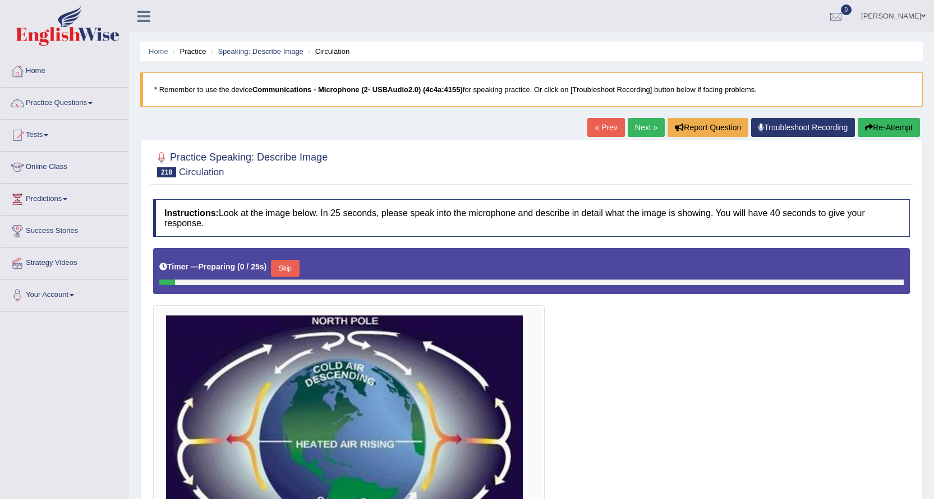
click at [637, 127] on link "Next »" at bounding box center [646, 127] width 37 height 19
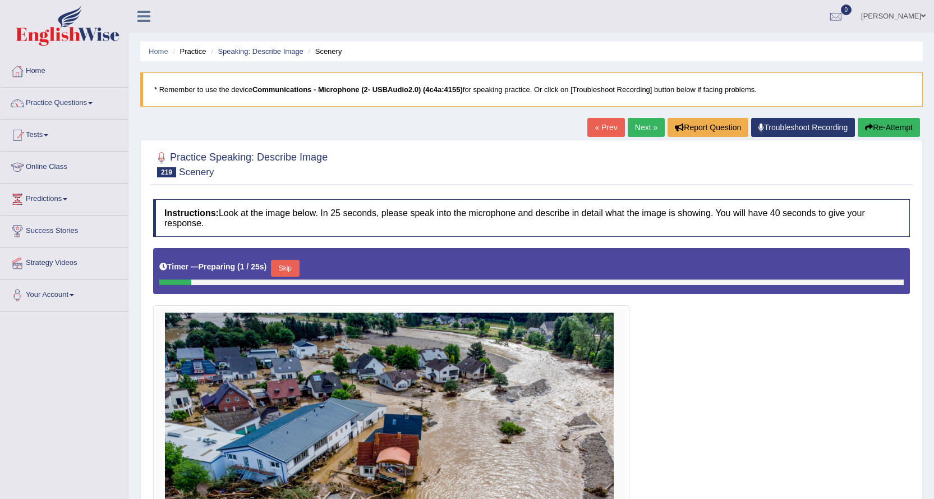
click at [637, 127] on link "Next »" at bounding box center [646, 127] width 37 height 19
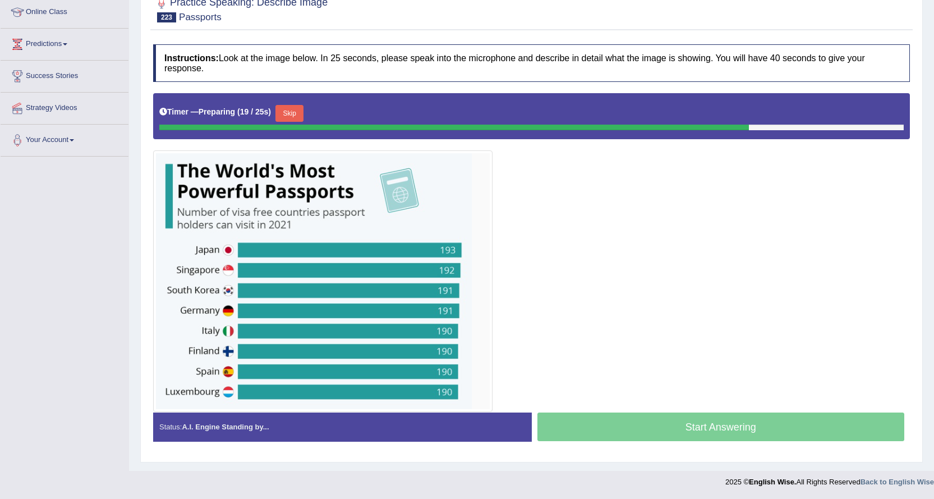
click at [290, 118] on button "Skip" at bounding box center [290, 113] width 28 height 17
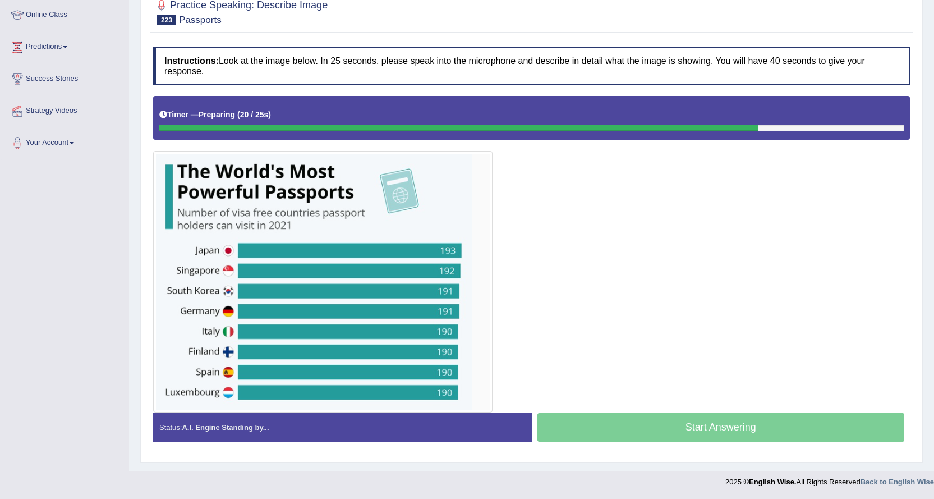
scroll to position [152, 0]
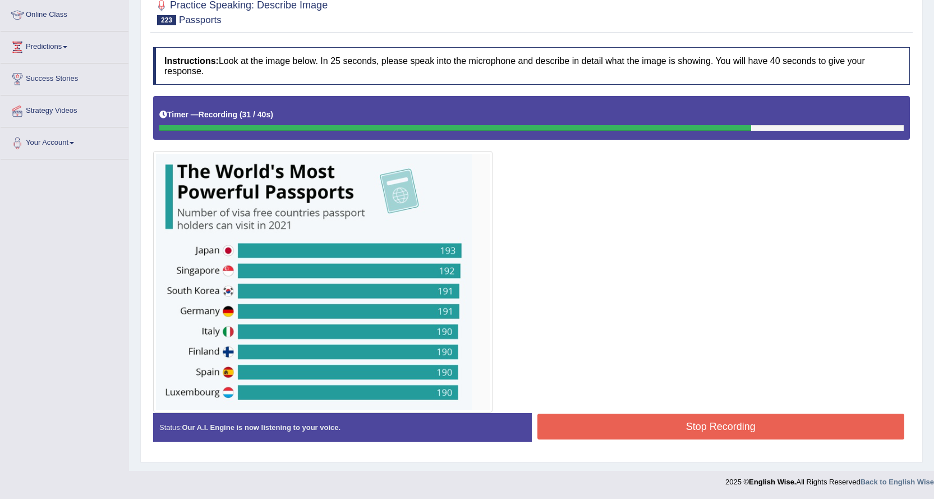
click at [610, 425] on button "Stop Recording" at bounding box center [722, 427] width 368 height 26
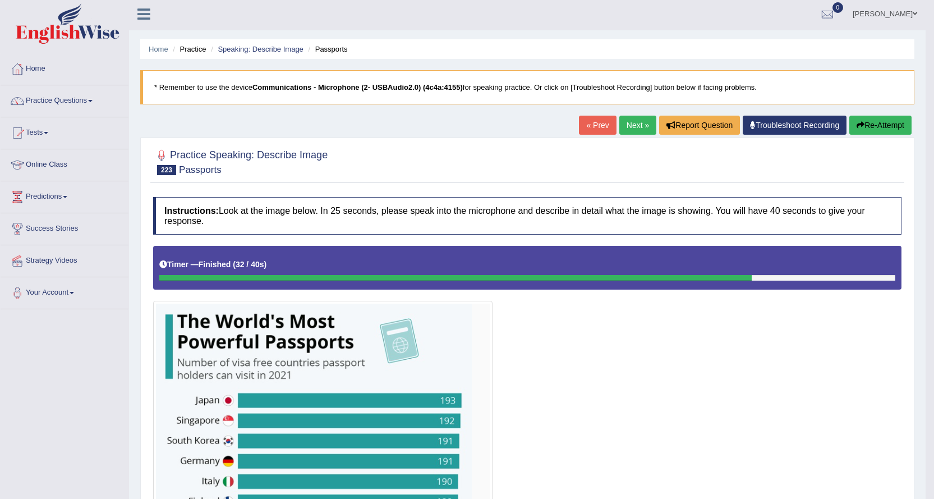
scroll to position [0, 0]
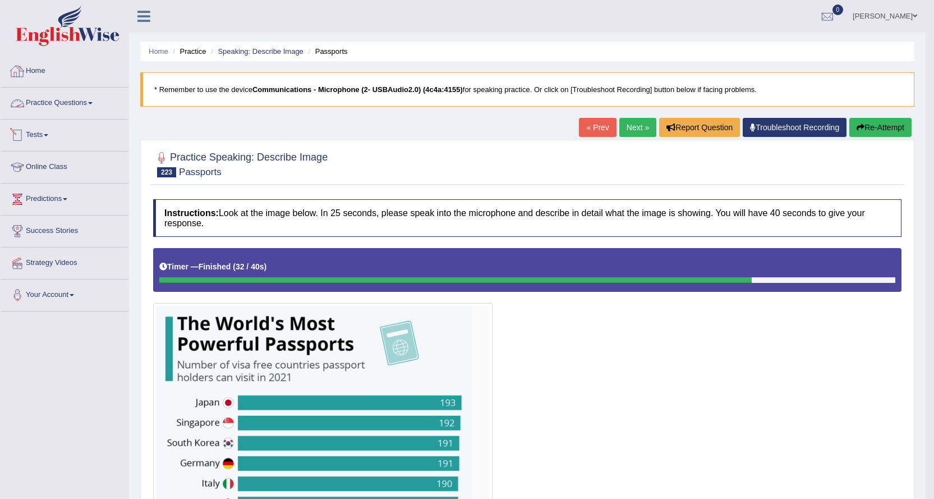
click at [89, 102] on link "Practice Questions" at bounding box center [65, 102] width 128 height 28
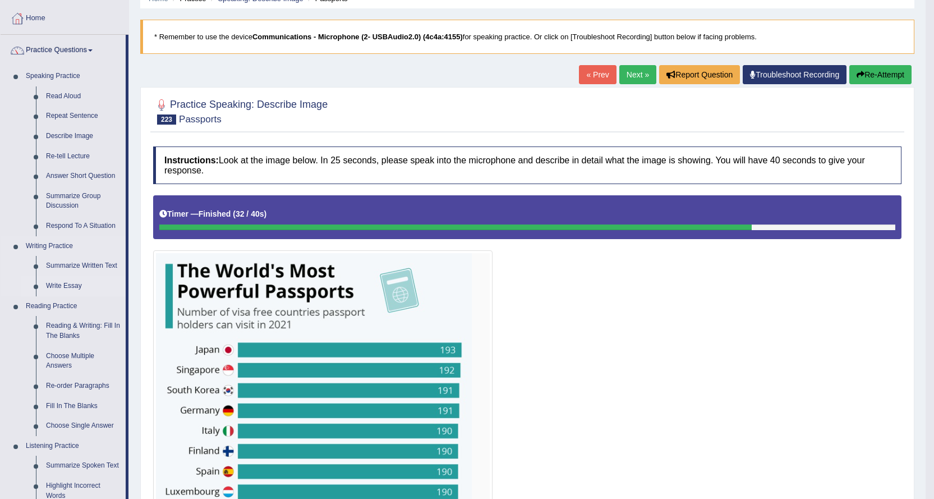
scroll to position [168, 0]
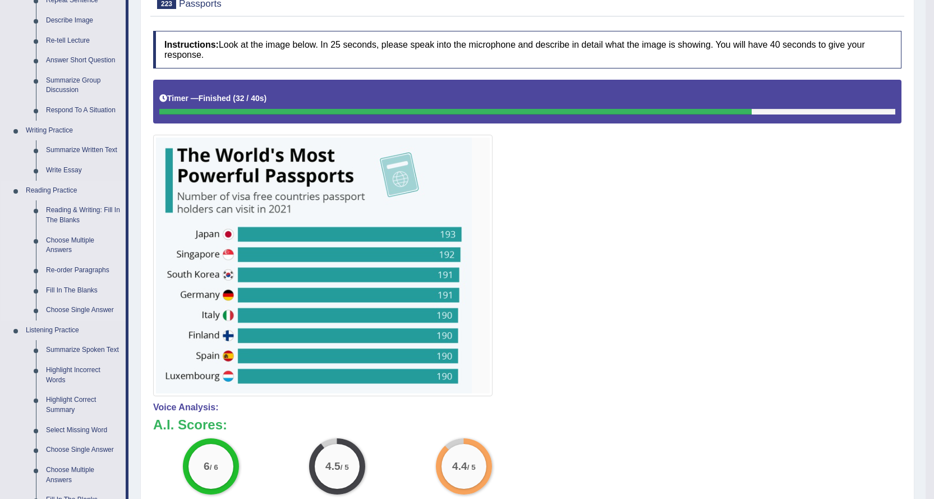
click at [68, 189] on link "Reading Practice" at bounding box center [73, 191] width 105 height 20
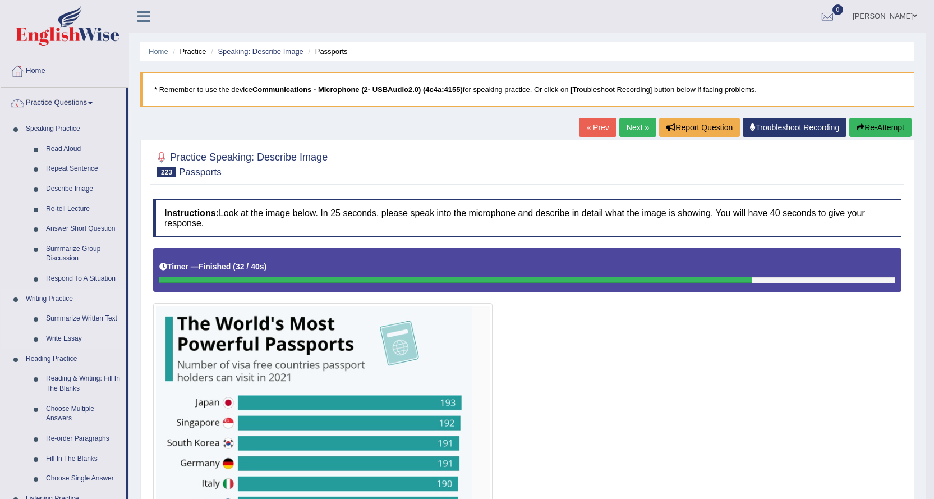
scroll to position [281, 0]
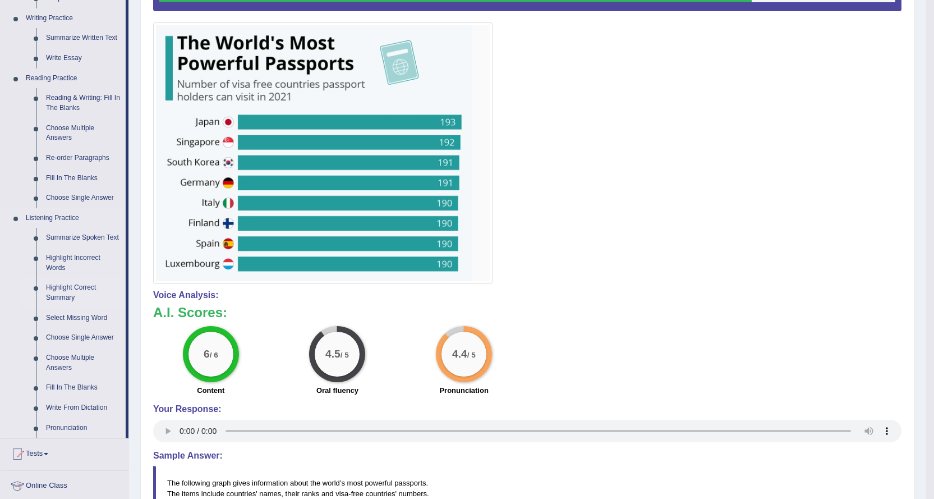
click at [62, 298] on link "Highlight Correct Summary" at bounding box center [83, 293] width 85 height 30
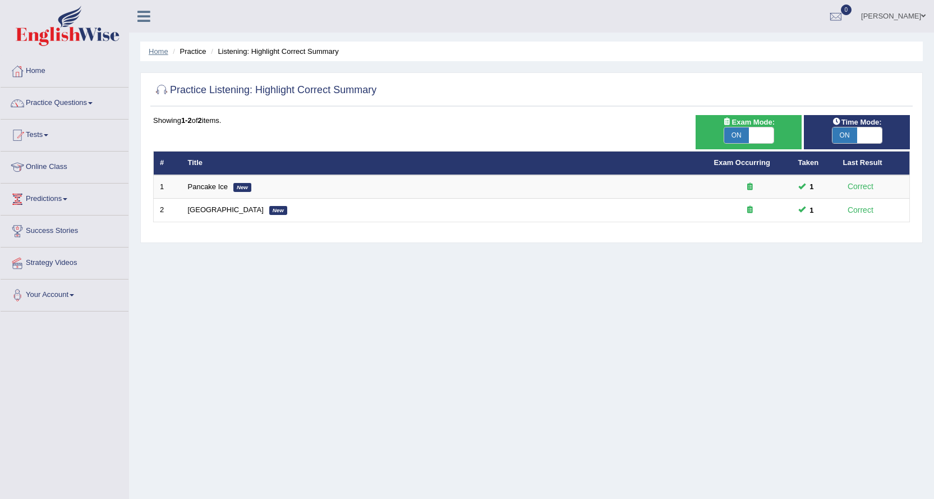
click at [163, 52] on link "Home" at bounding box center [159, 51] width 20 height 8
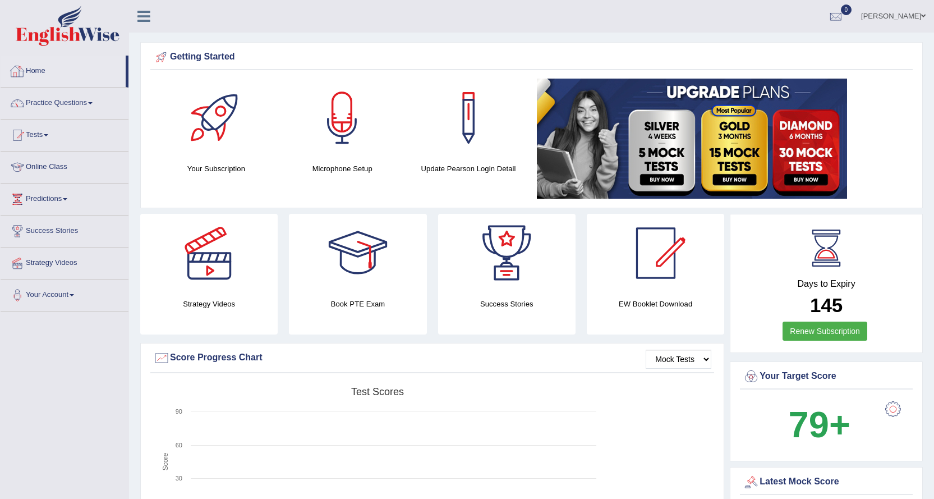
click at [922, 14] on span at bounding box center [924, 15] width 4 height 7
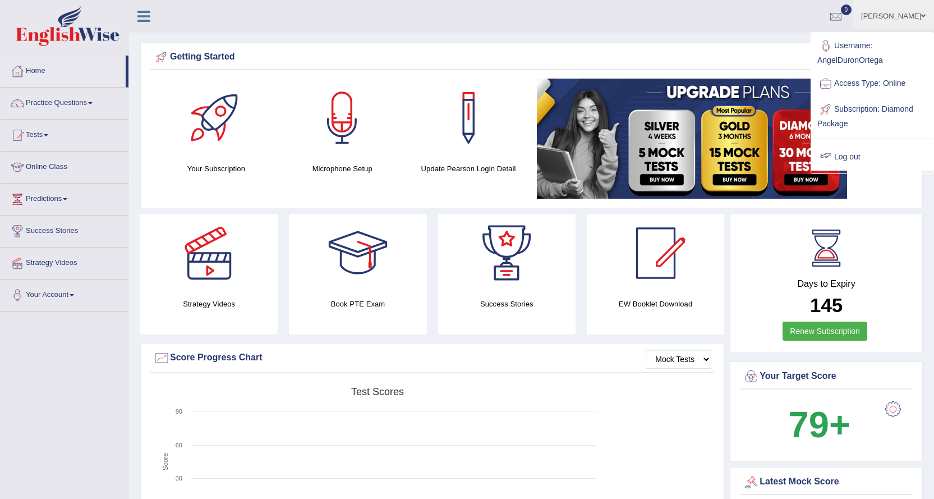
click at [859, 152] on link "Log out" at bounding box center [872, 157] width 121 height 26
